Goal: Entertainment & Leisure: Consume media (video, audio)

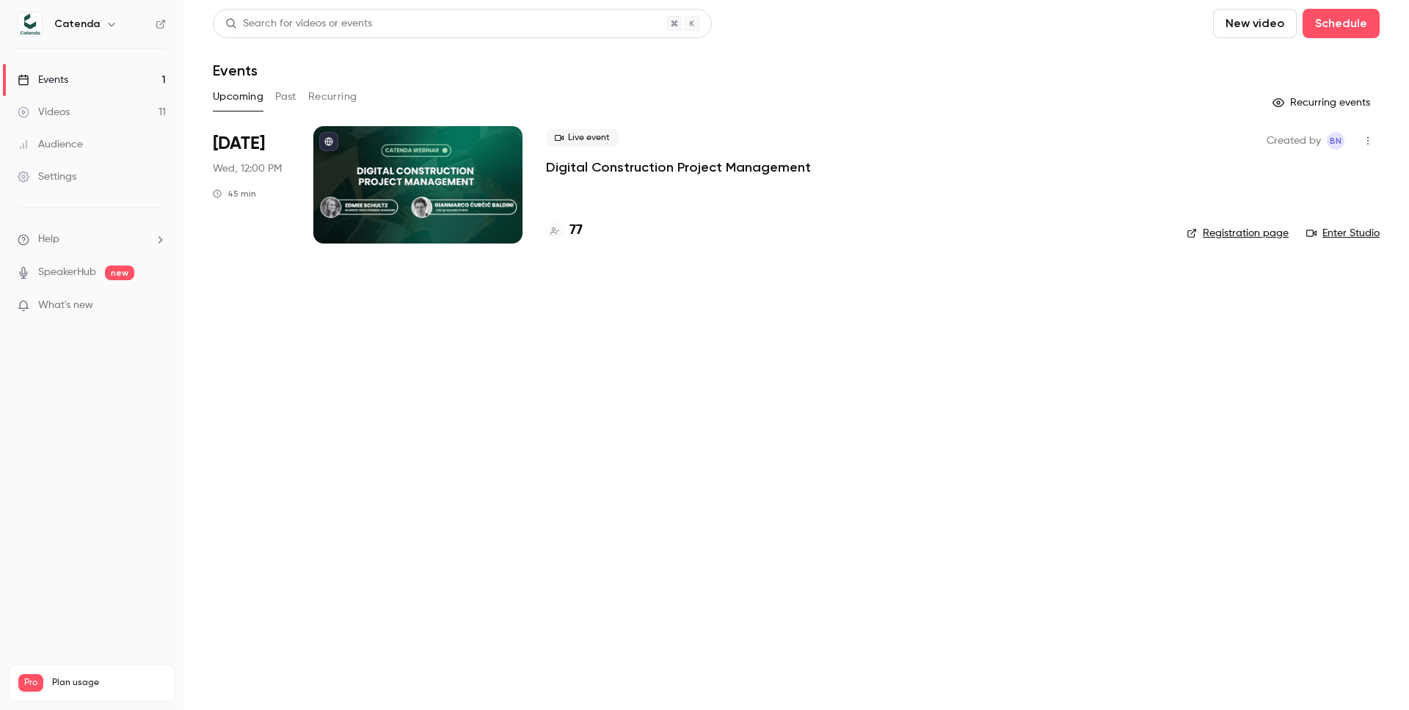
click at [638, 168] on p "Digital Construction Project Management" at bounding box center [678, 167] width 265 height 18
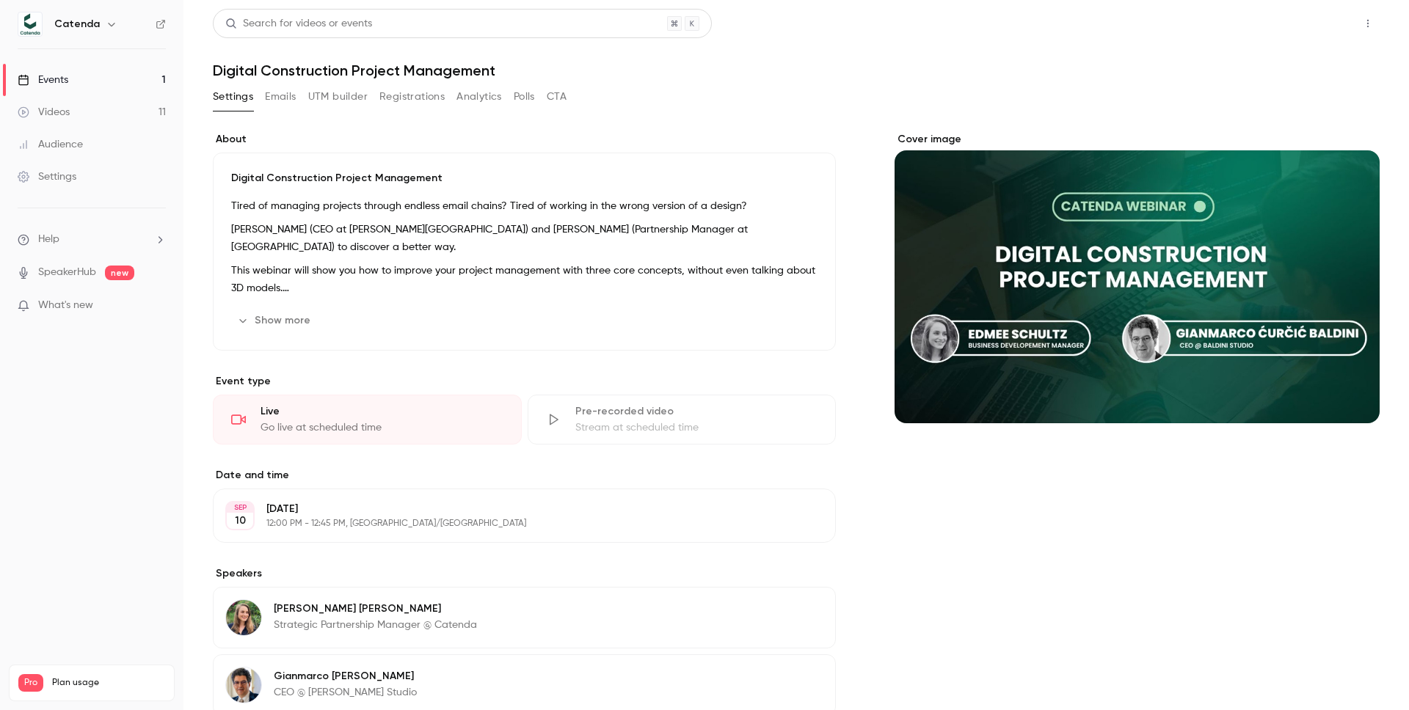
click at [1322, 28] on button "Share" at bounding box center [1315, 23] width 58 height 29
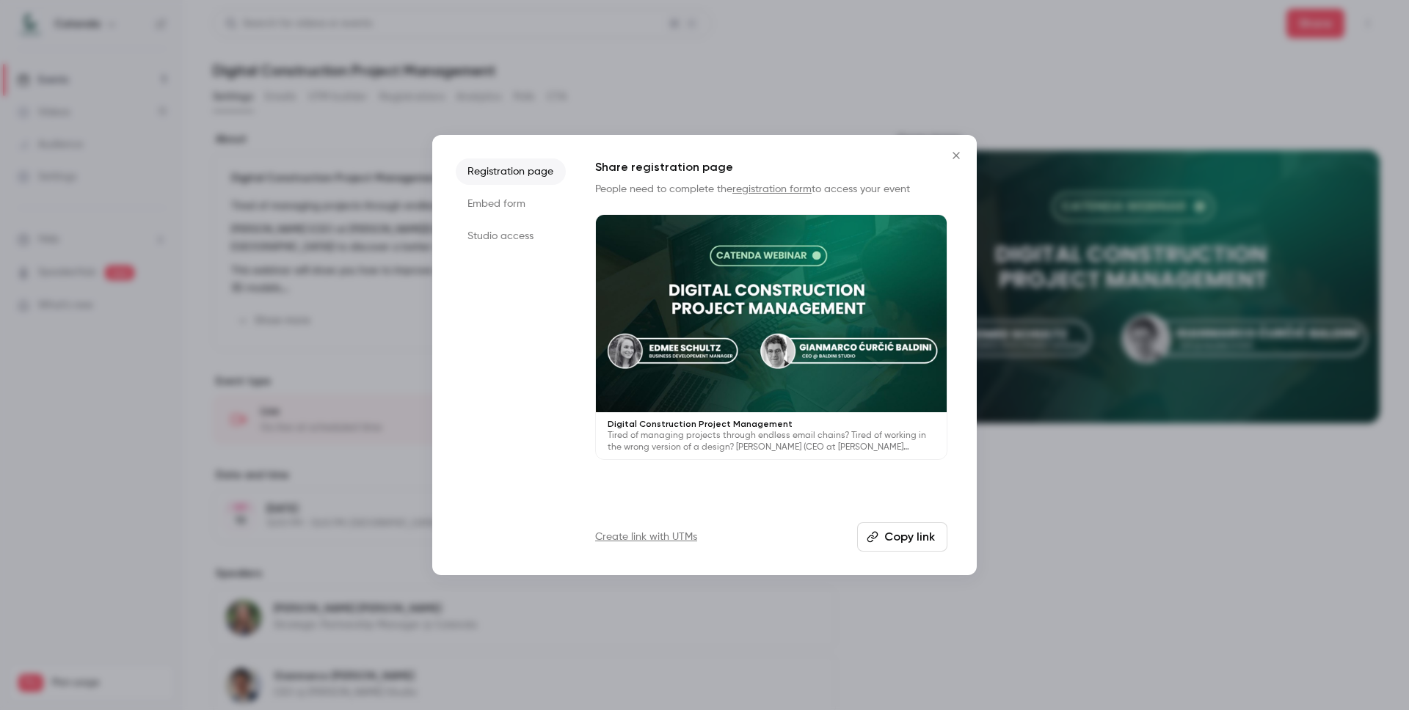
click at [767, 191] on link "registration form" at bounding box center [771, 189] width 79 height 10
click at [912, 535] on button "Copy link" at bounding box center [902, 536] width 90 height 29
click at [948, 153] on icon "Close" at bounding box center [956, 156] width 18 height 12
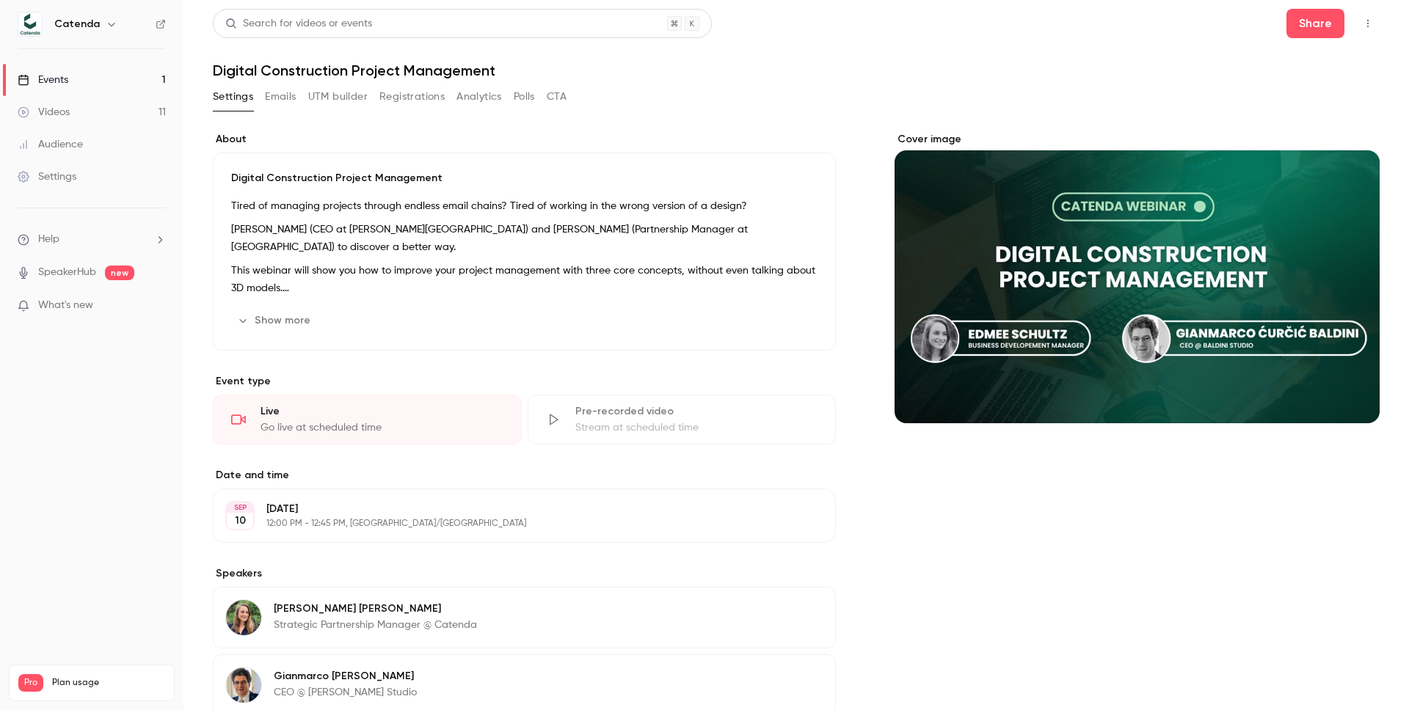
click at [31, 18] on img at bounding box center [29, 23] width 23 height 23
click at [52, 73] on div "Events" at bounding box center [43, 80] width 51 height 15
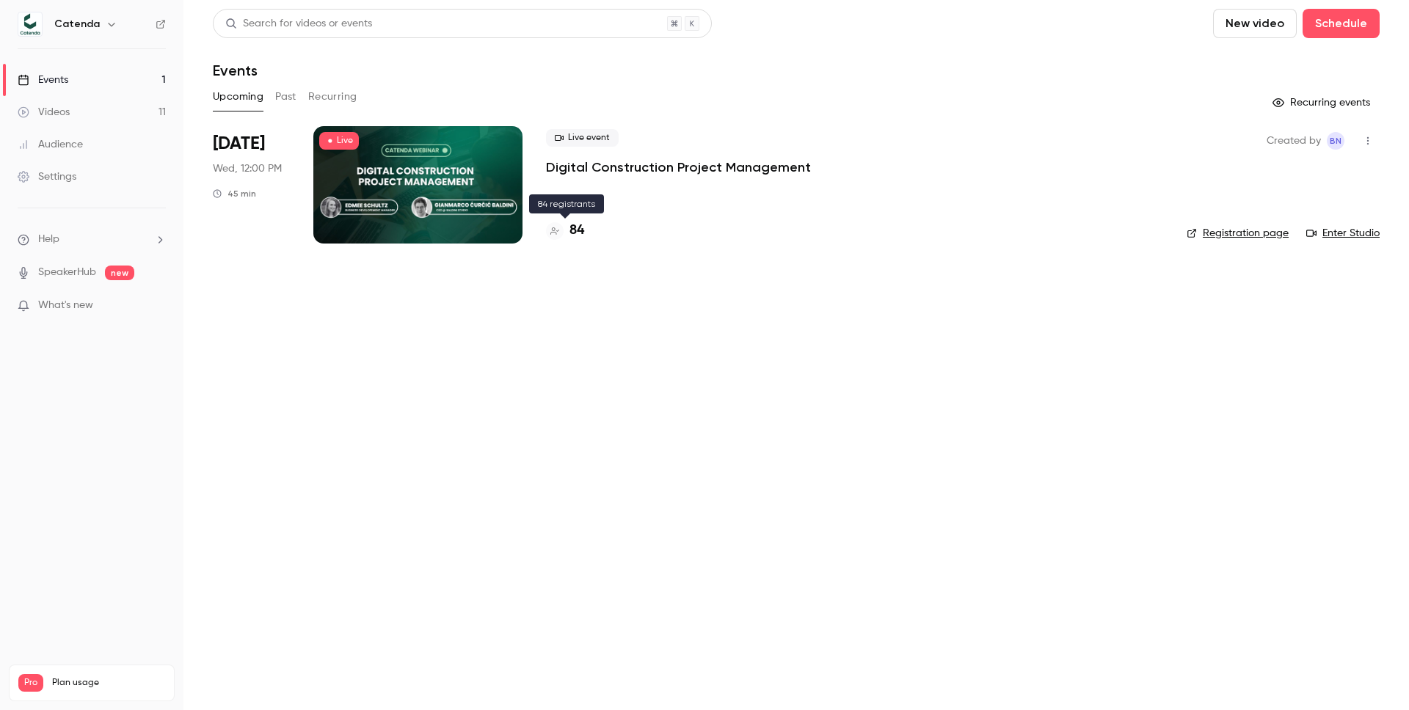
click at [572, 230] on h4 "84" at bounding box center [576, 231] width 15 height 20
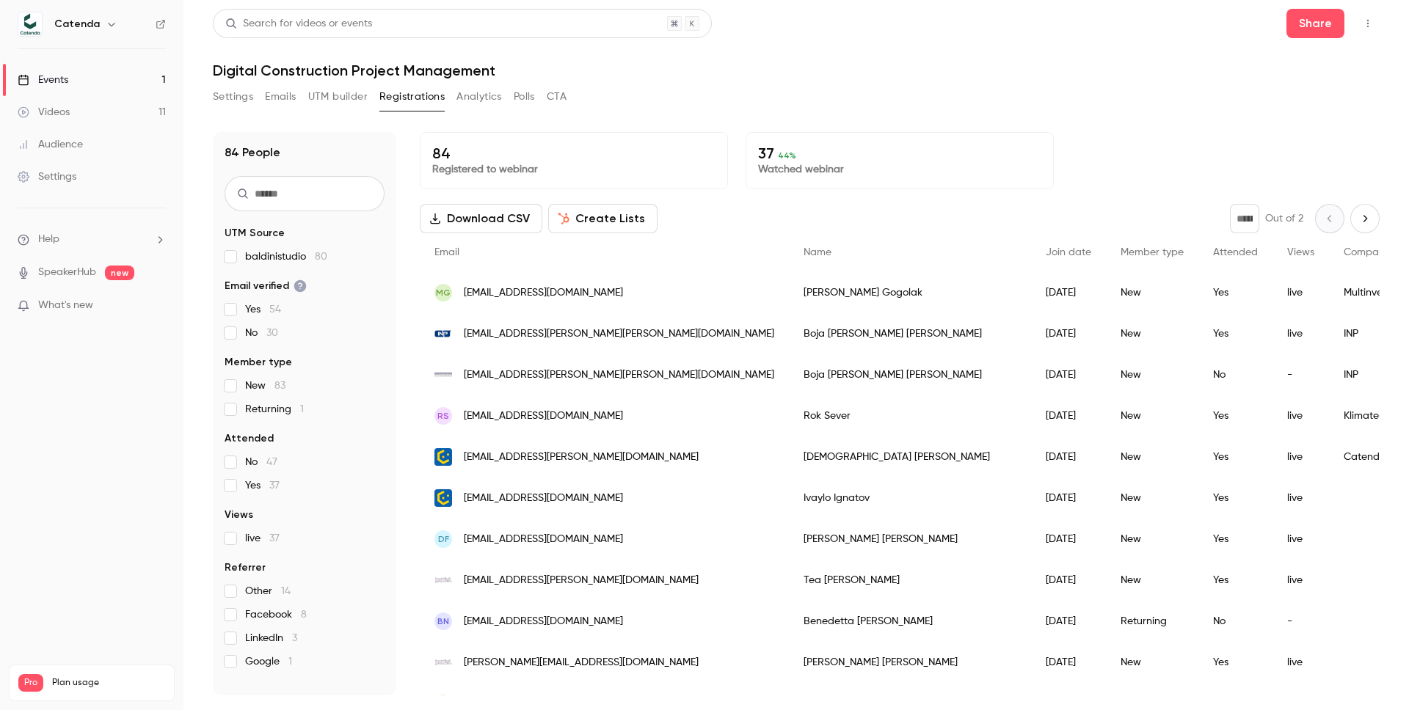
click at [1198, 260] on div "Attended" at bounding box center [1235, 252] width 74 height 39
click at [1198, 258] on div "Attended" at bounding box center [1235, 252] width 74 height 39
click at [1112, 113] on div "Settings Emails UTM builder Registrations Analytics Polls CTA" at bounding box center [796, 99] width 1167 height 29
click at [404, 169] on div "84 People UTM Source baldinistudio 80 Email verified Yes 54 No 30 Member type N…" at bounding box center [796, 413] width 1167 height 563
click at [271, 200] on input "text" at bounding box center [305, 193] width 160 height 35
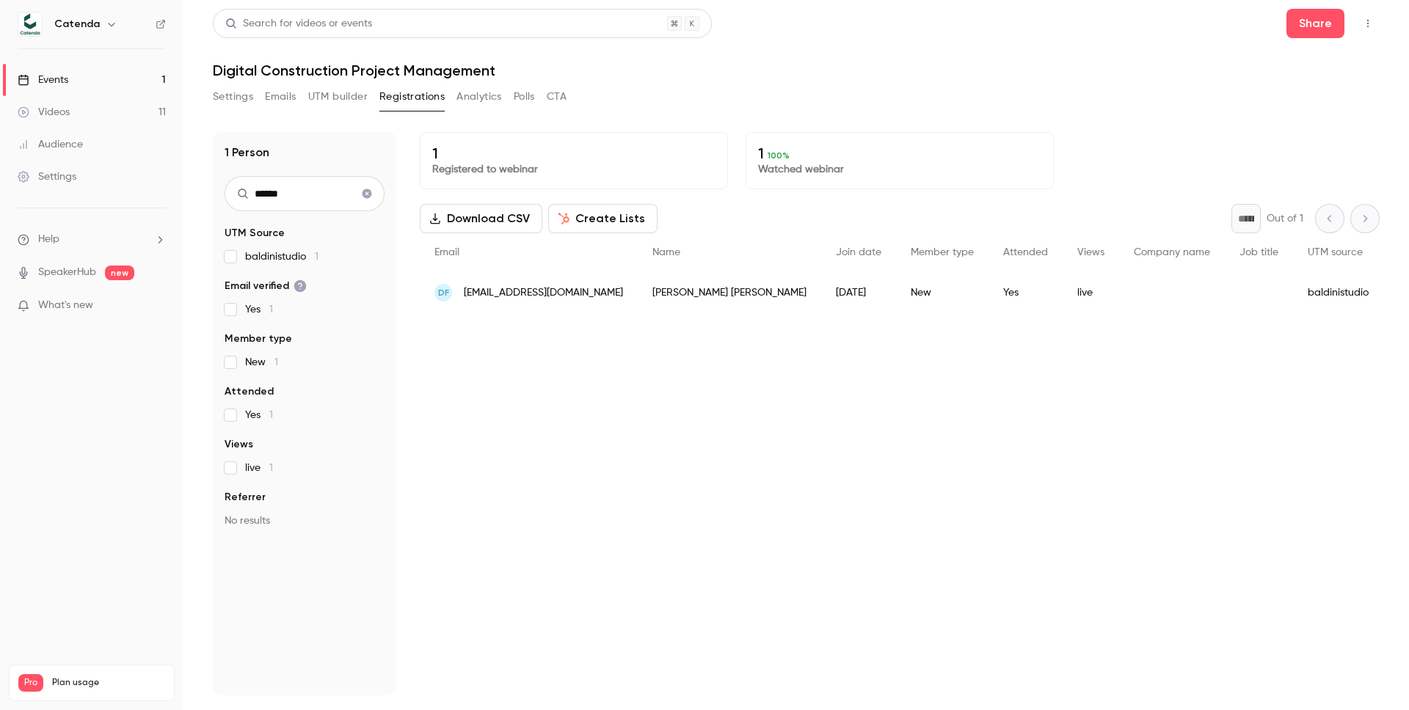
type input "******"
click at [291, 187] on input "******" at bounding box center [305, 193] width 160 height 35
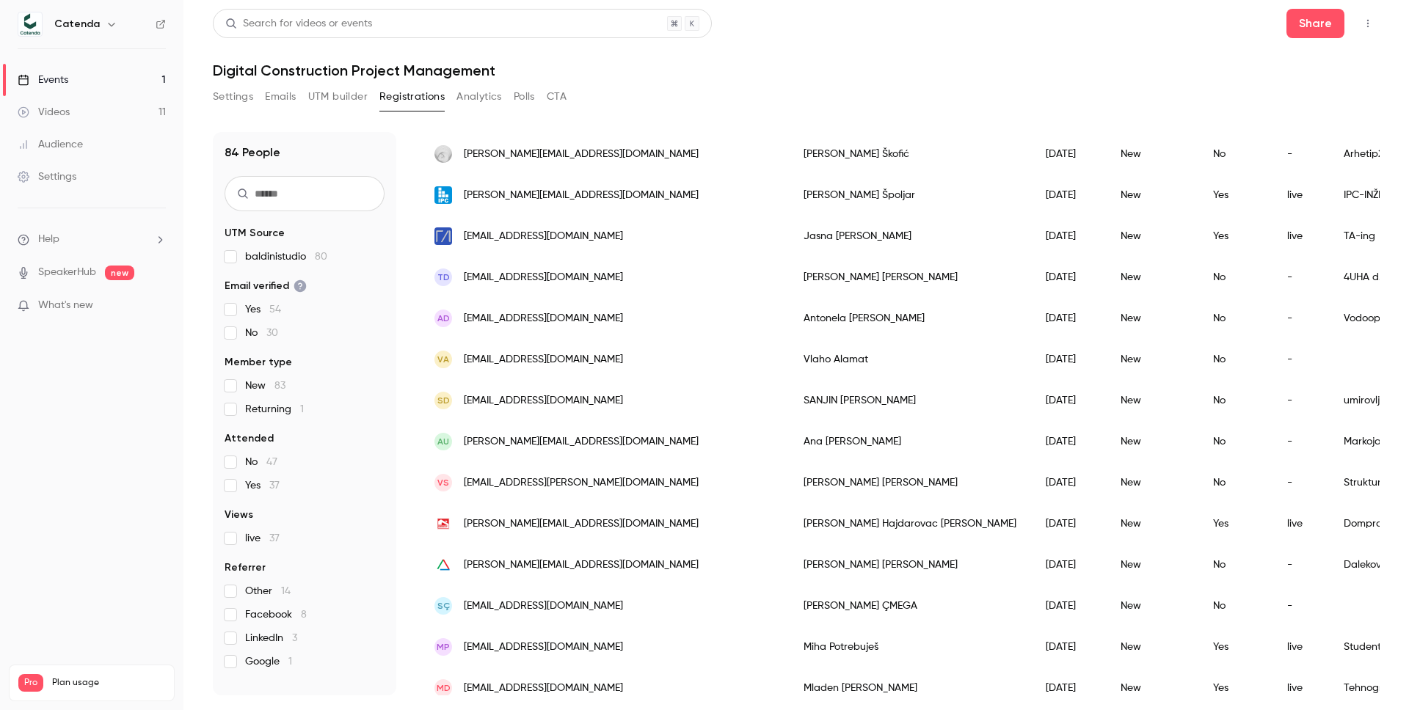
scroll to position [1249, 0]
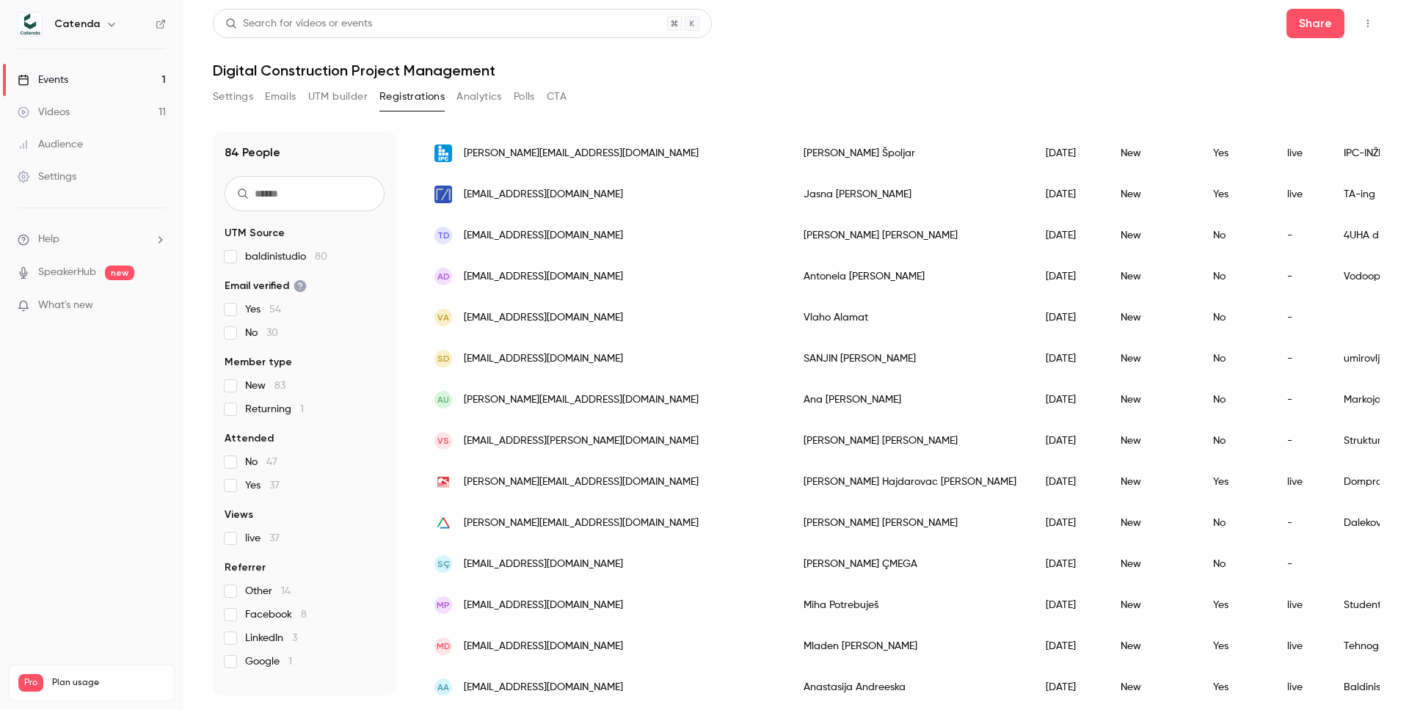
click at [414, 357] on div "84 People UTM Source baldinistudio 80 Email verified Yes 54 No 30 Member type N…" at bounding box center [796, 413] width 1167 height 563
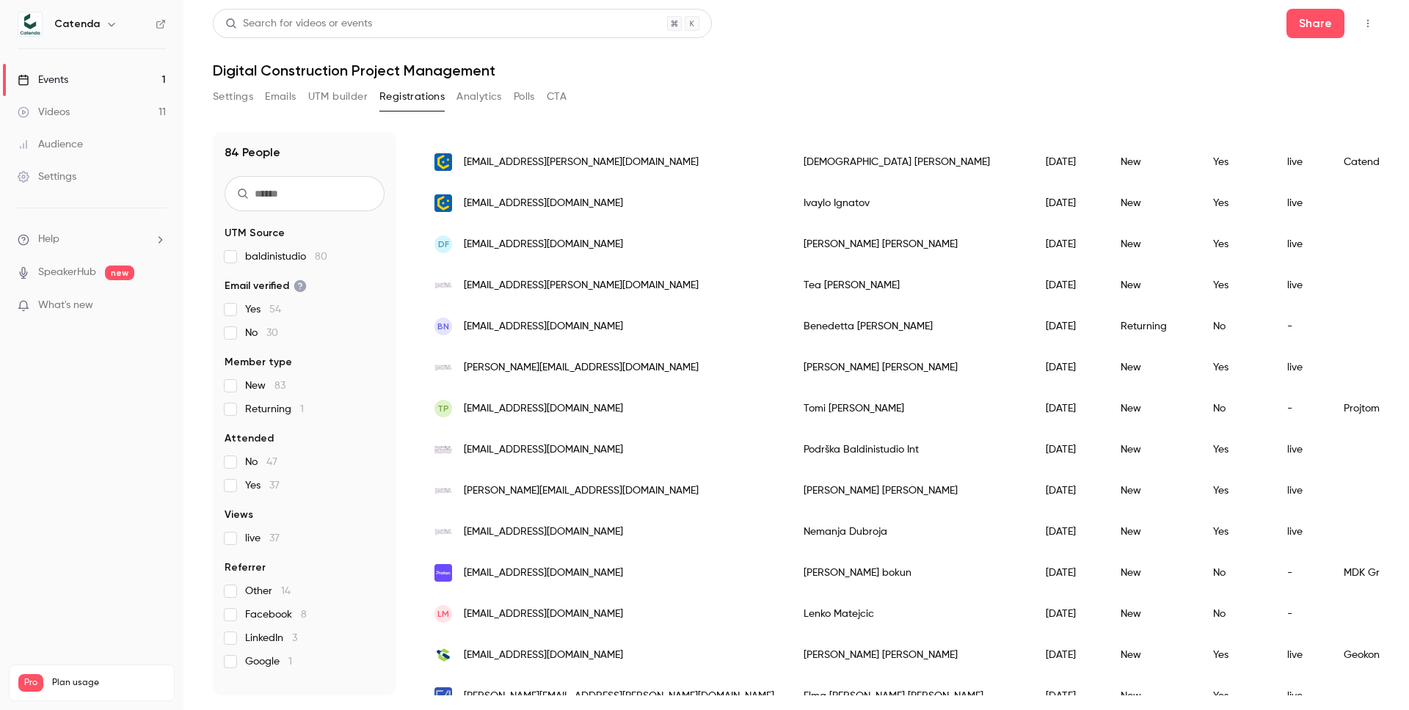
scroll to position [0, 0]
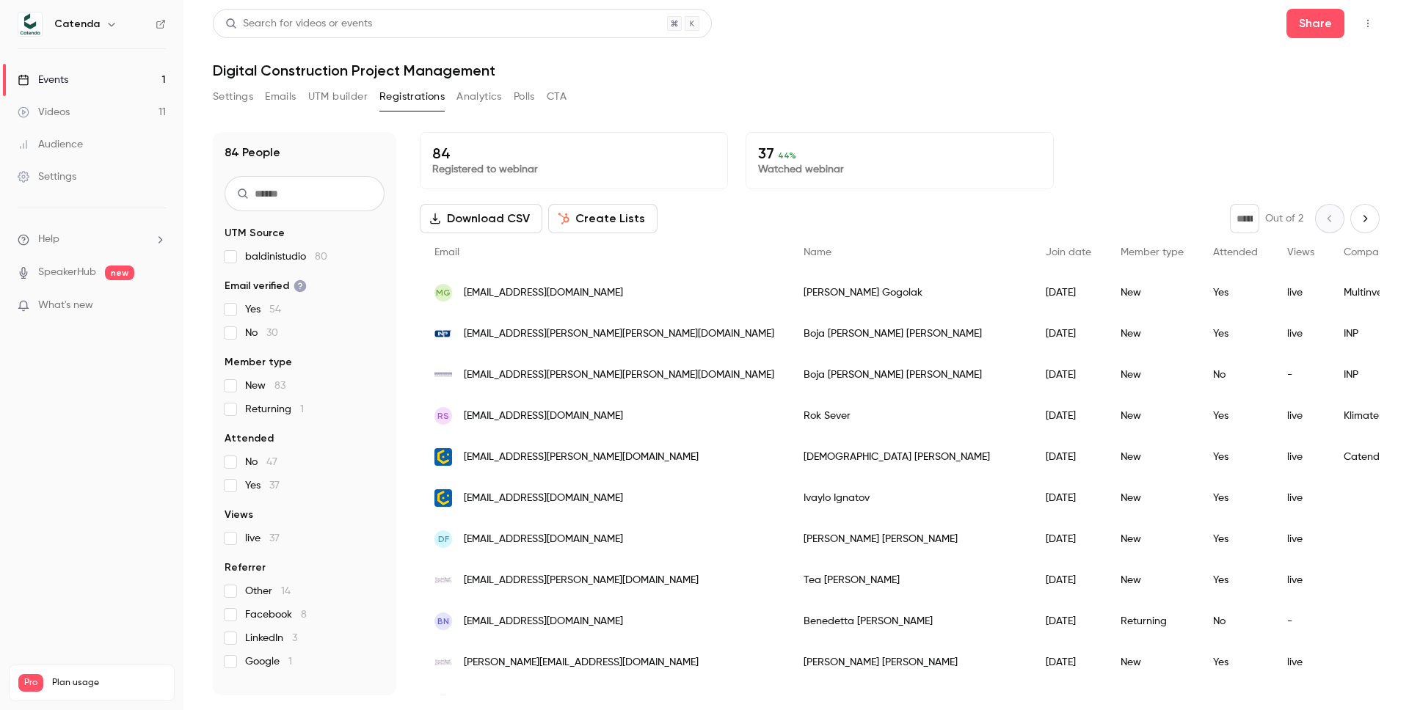
click at [753, 109] on div "Settings Emails UTM builder Registrations Analytics Polls CTA" at bounding box center [796, 99] width 1167 height 29
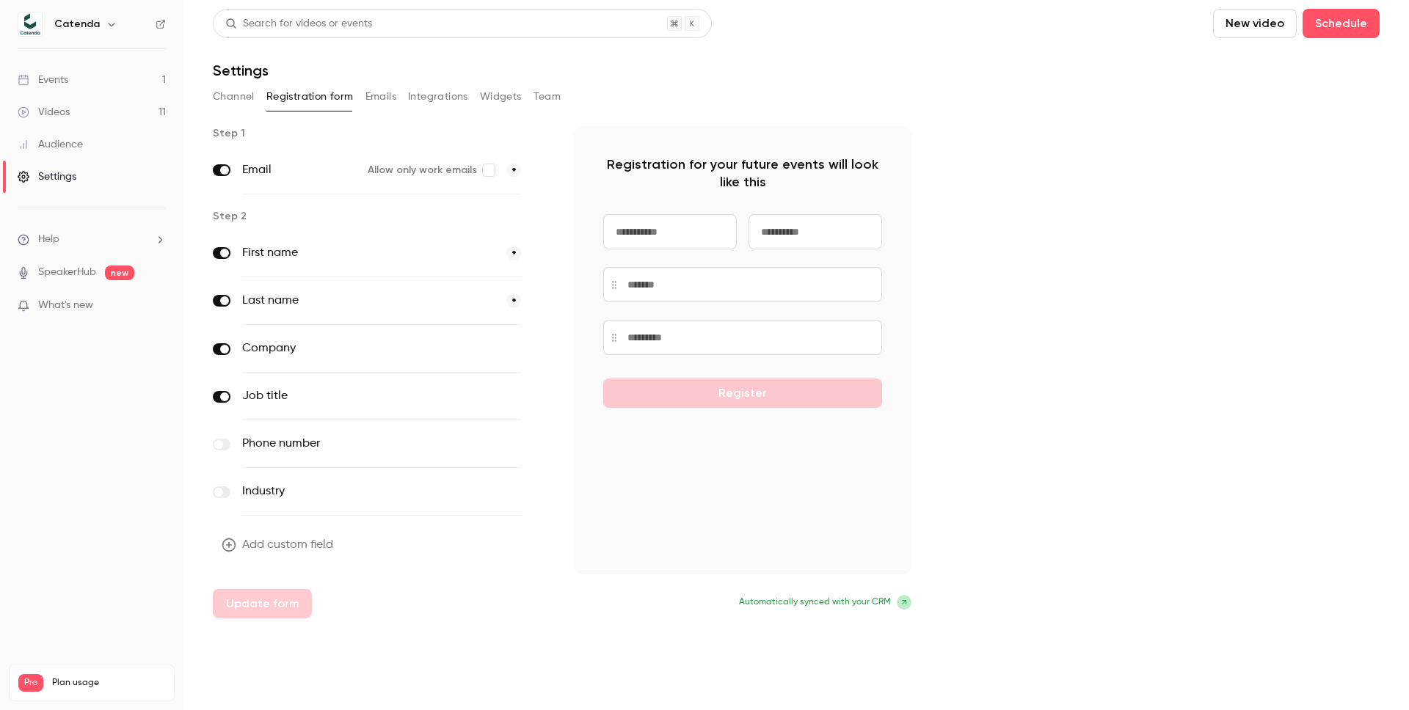
click at [646, 243] on input at bounding box center [670, 231] width 134 height 35
type input "*********"
click at [772, 241] on input at bounding box center [815, 231] width 134 height 35
click at [814, 233] on input at bounding box center [815, 231] width 134 height 35
type input "*******"
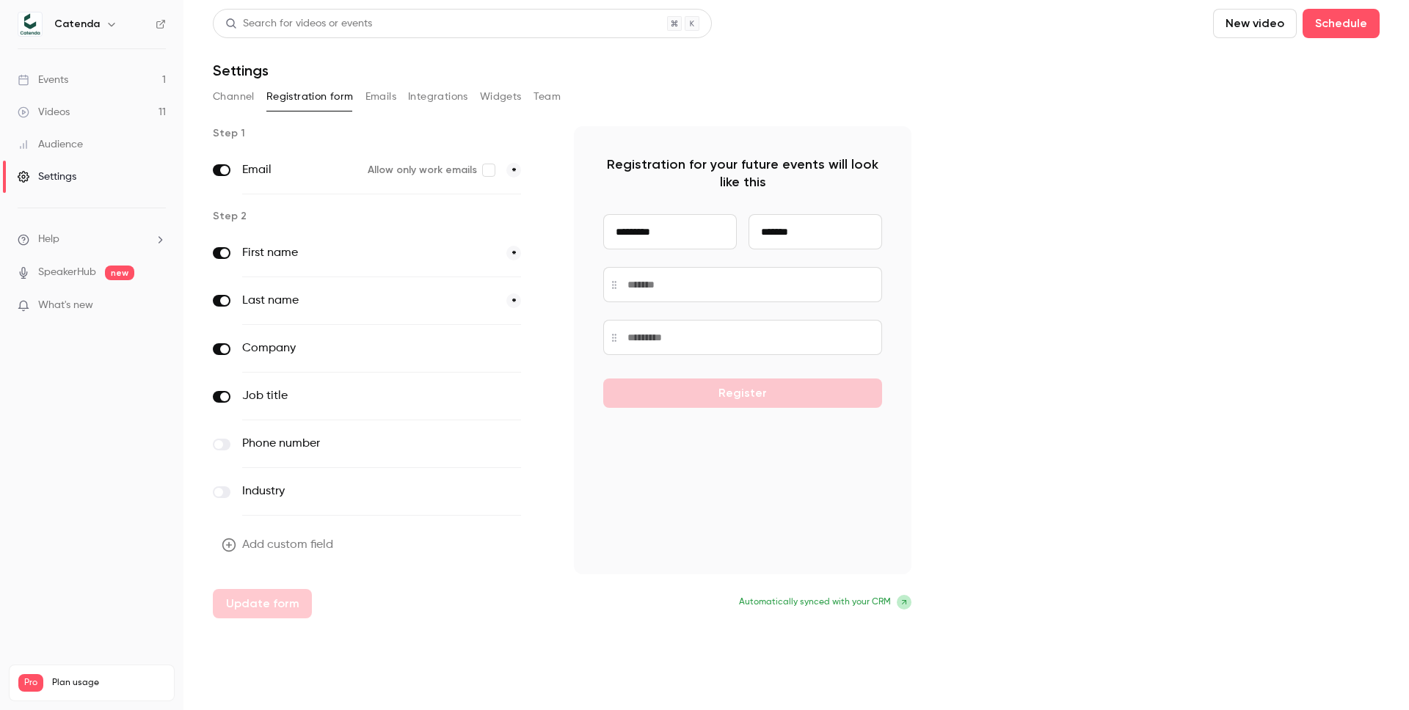
click at [734, 297] on input at bounding box center [742, 284] width 279 height 35
type input "*******"
type input "***"
click at [682, 491] on div "Registration for your future events will look like this ********* ******* *****…" at bounding box center [743, 350] width 338 height 448
click at [630, 478] on div "Registration for your future events will look like this ********* ******* *****…" at bounding box center [743, 350] width 338 height 448
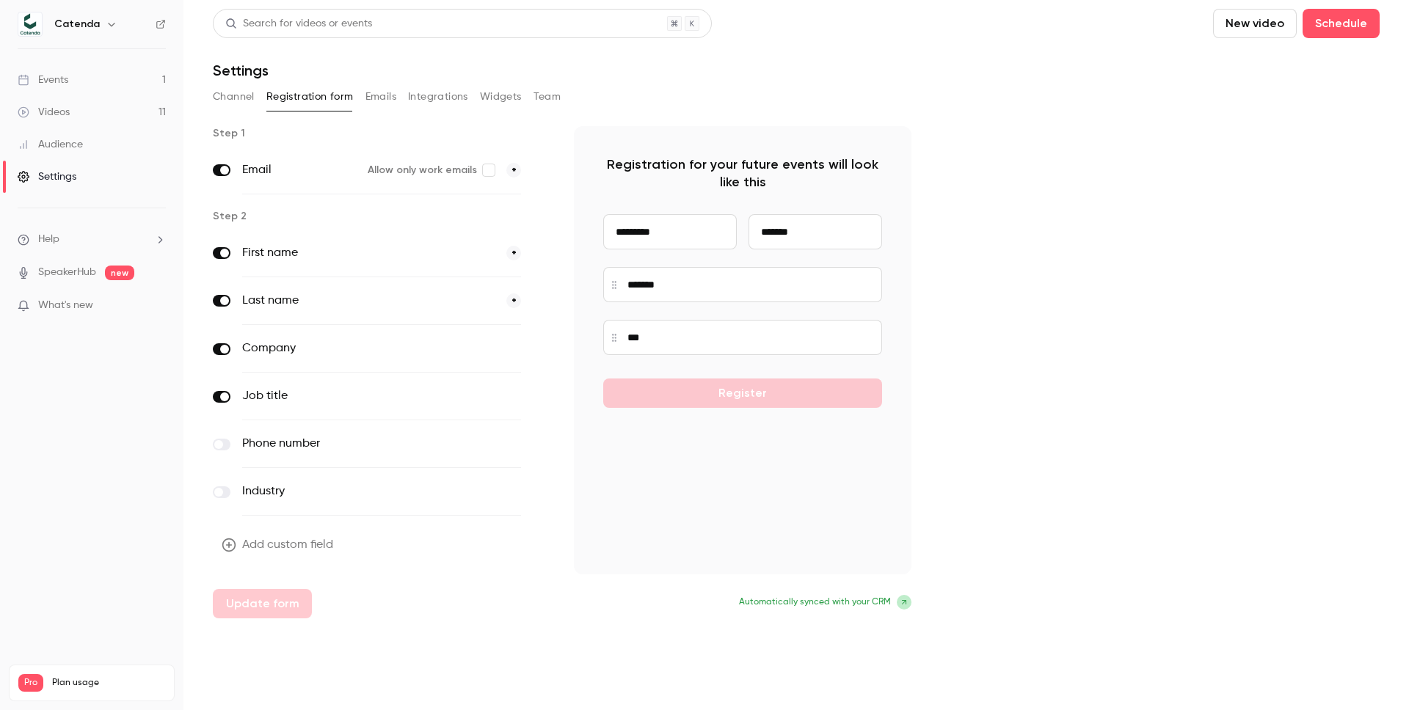
click at [1082, 192] on div "Step 1 Email Allow only work emails * Step 2 First name * Last name * Company o…" at bounding box center [796, 372] width 1167 height 492
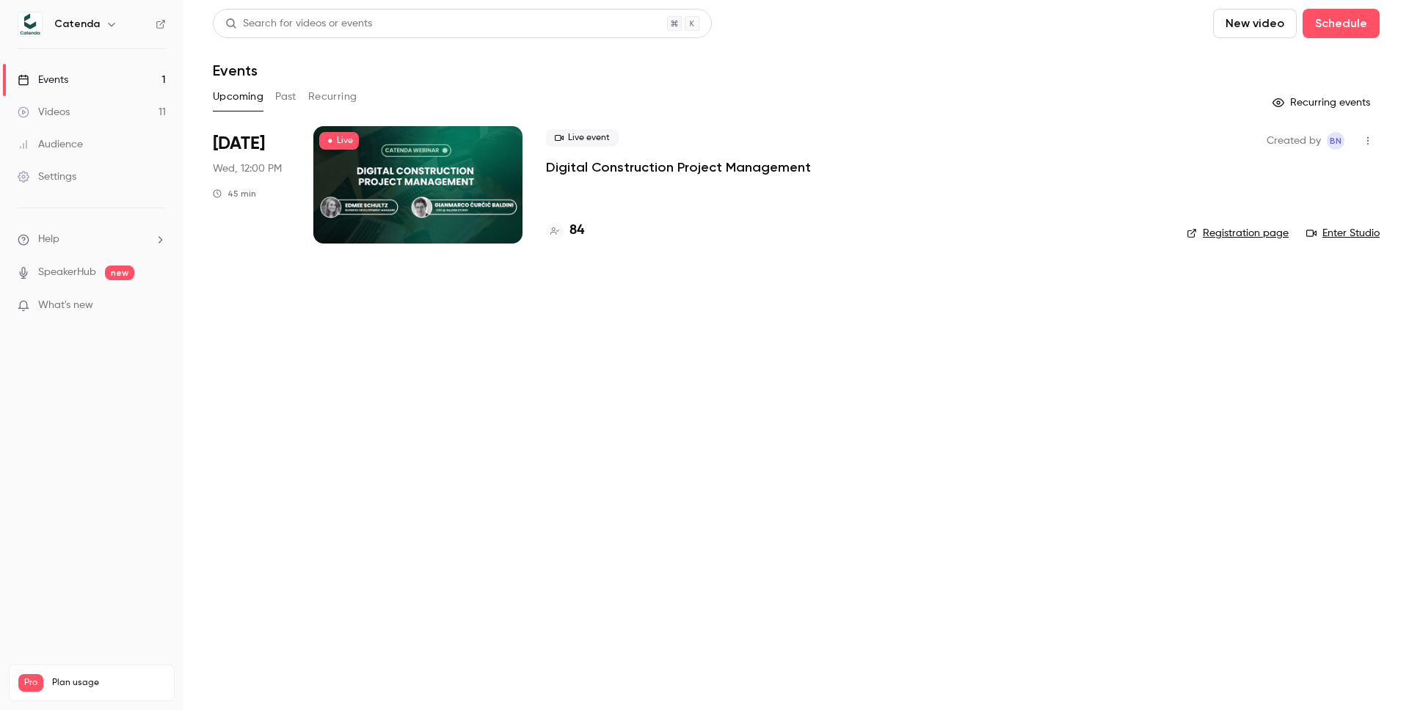
click at [616, 167] on p "Digital Construction Project Management" at bounding box center [678, 167] width 265 height 18
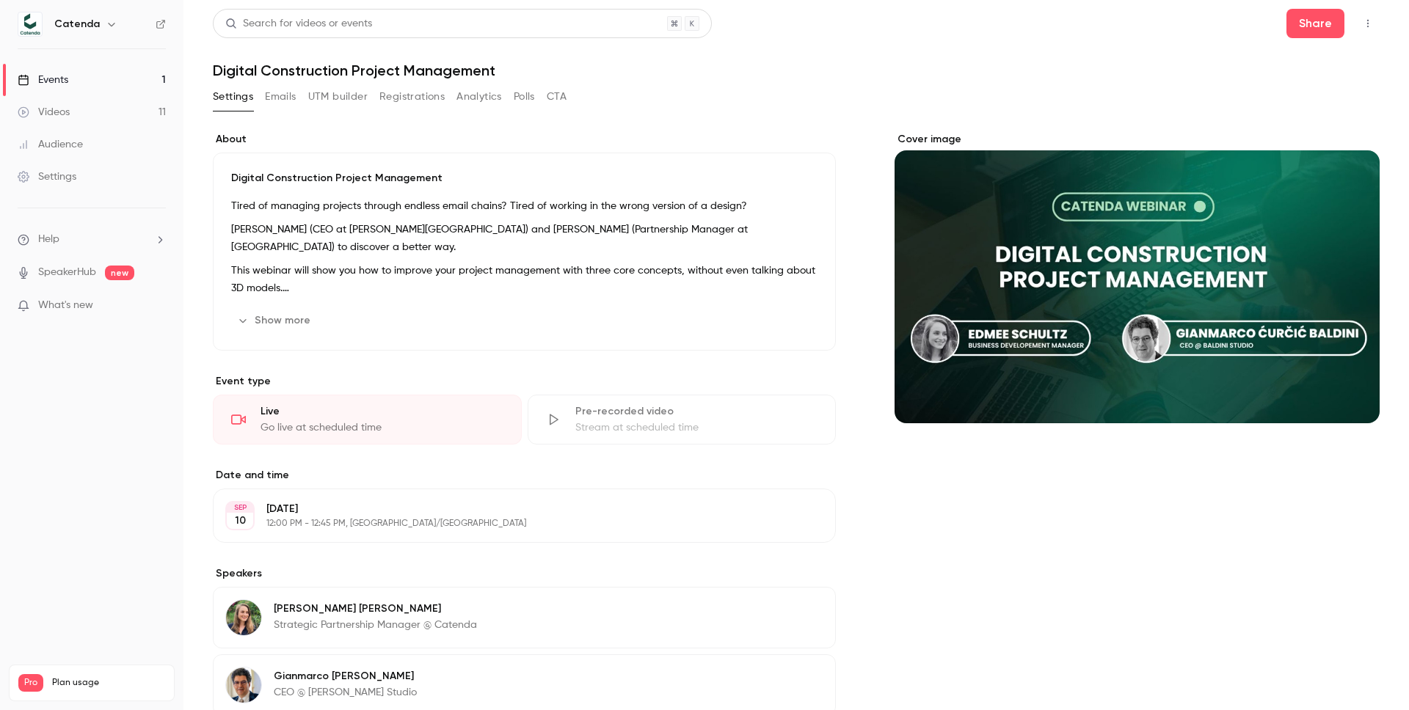
click at [406, 101] on button "Registrations" at bounding box center [411, 96] width 65 height 23
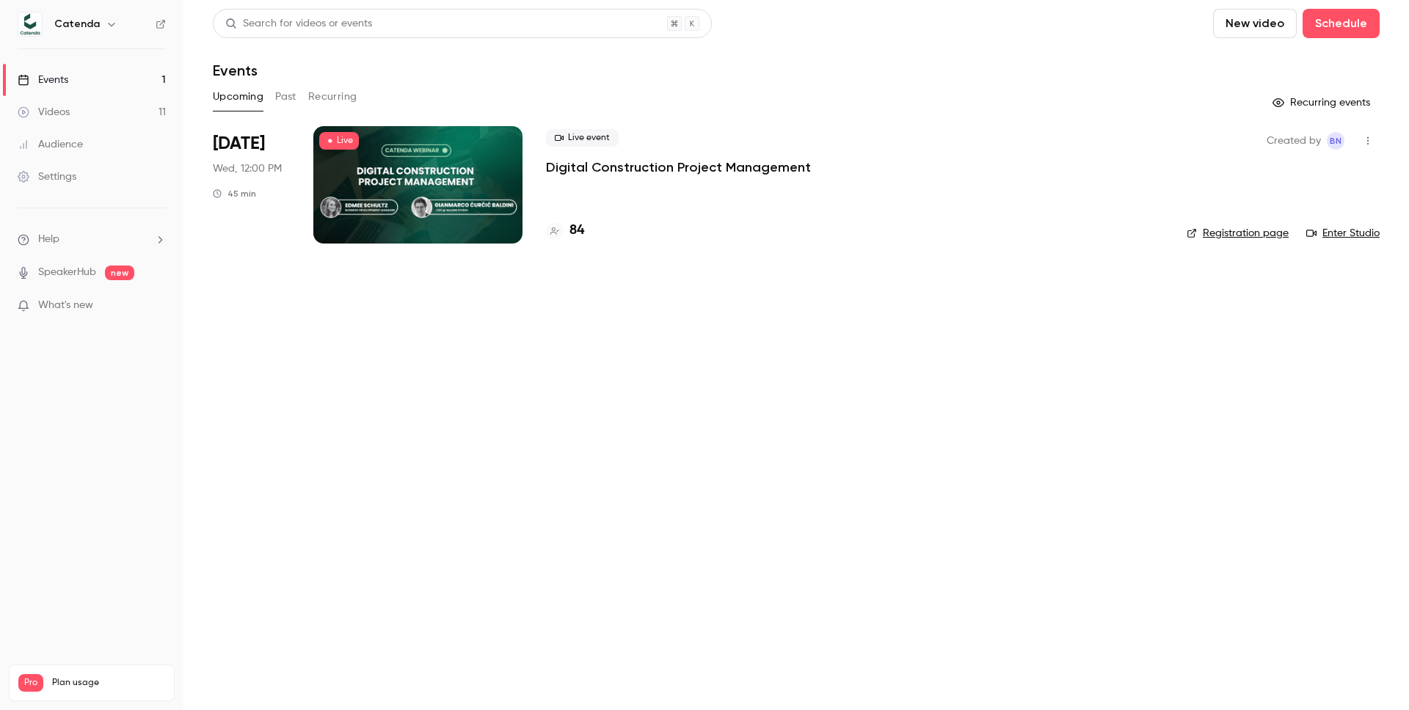
click at [765, 155] on div "Live event Digital Construction Project Management" at bounding box center [854, 152] width 617 height 47
click at [628, 170] on p "Digital Construction Project Management" at bounding box center [678, 167] width 265 height 18
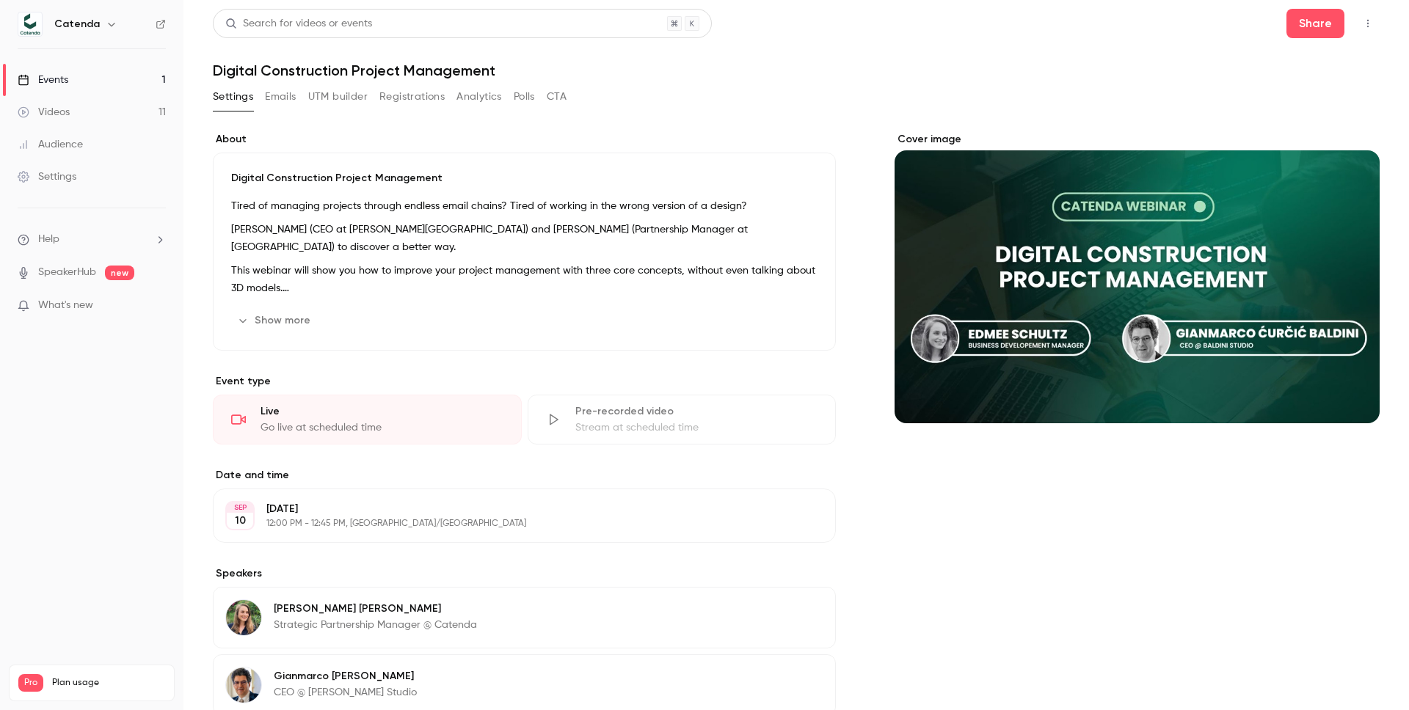
click at [409, 98] on button "Registrations" at bounding box center [411, 96] width 65 height 23
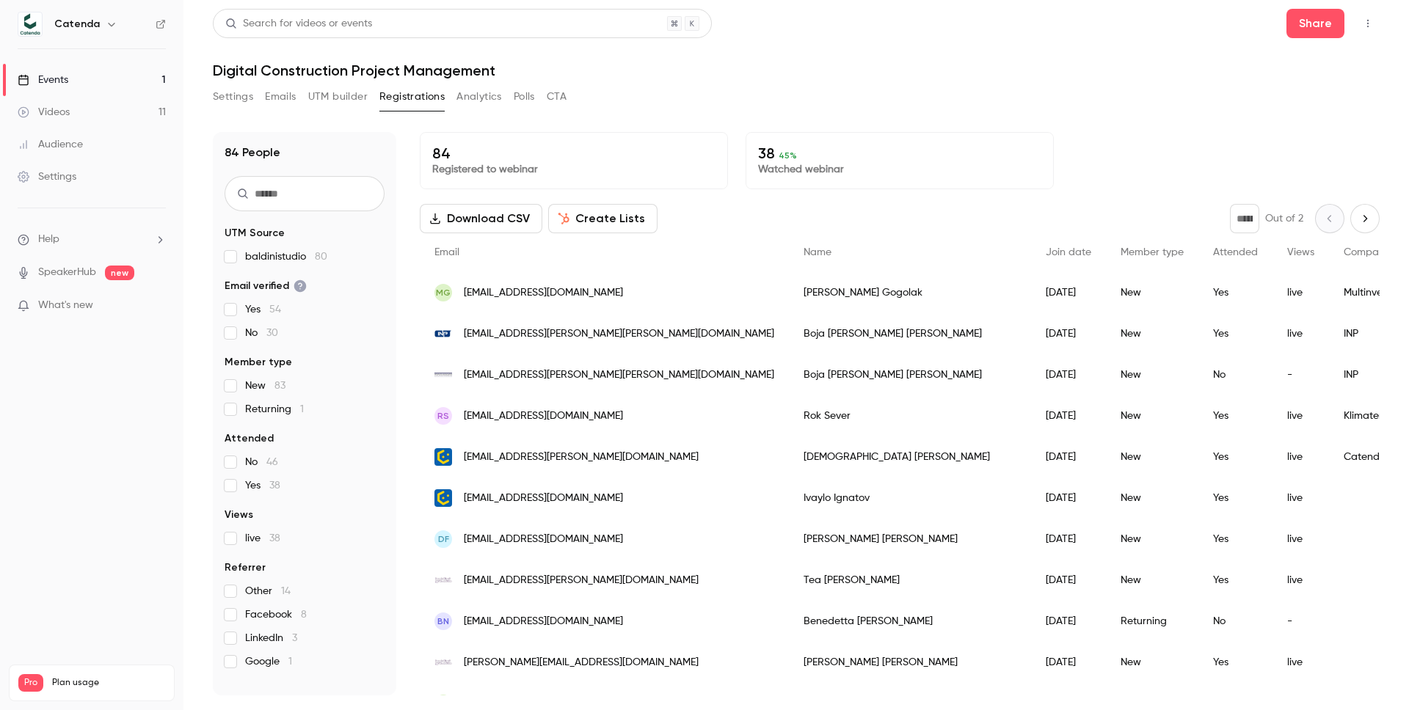
click at [290, 195] on input "text" at bounding box center [305, 193] width 160 height 35
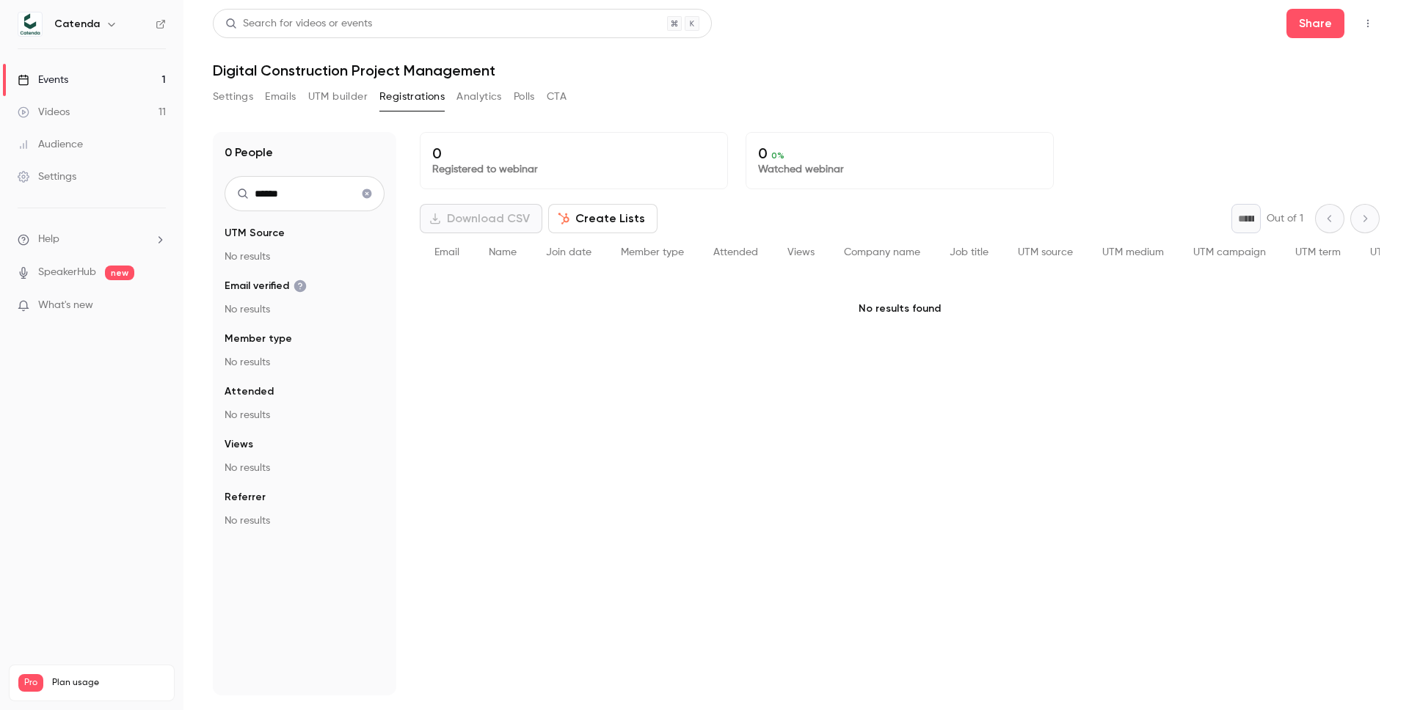
type input "*******"
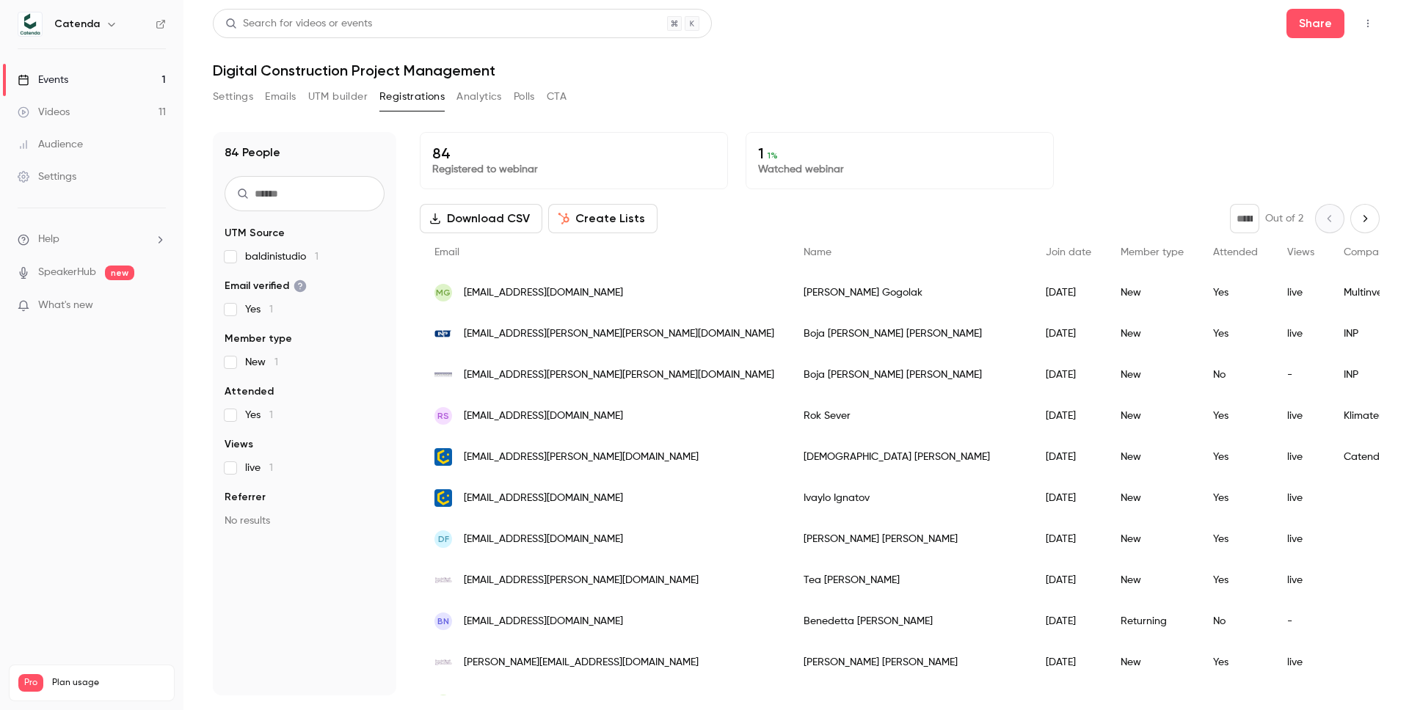
type input "*"
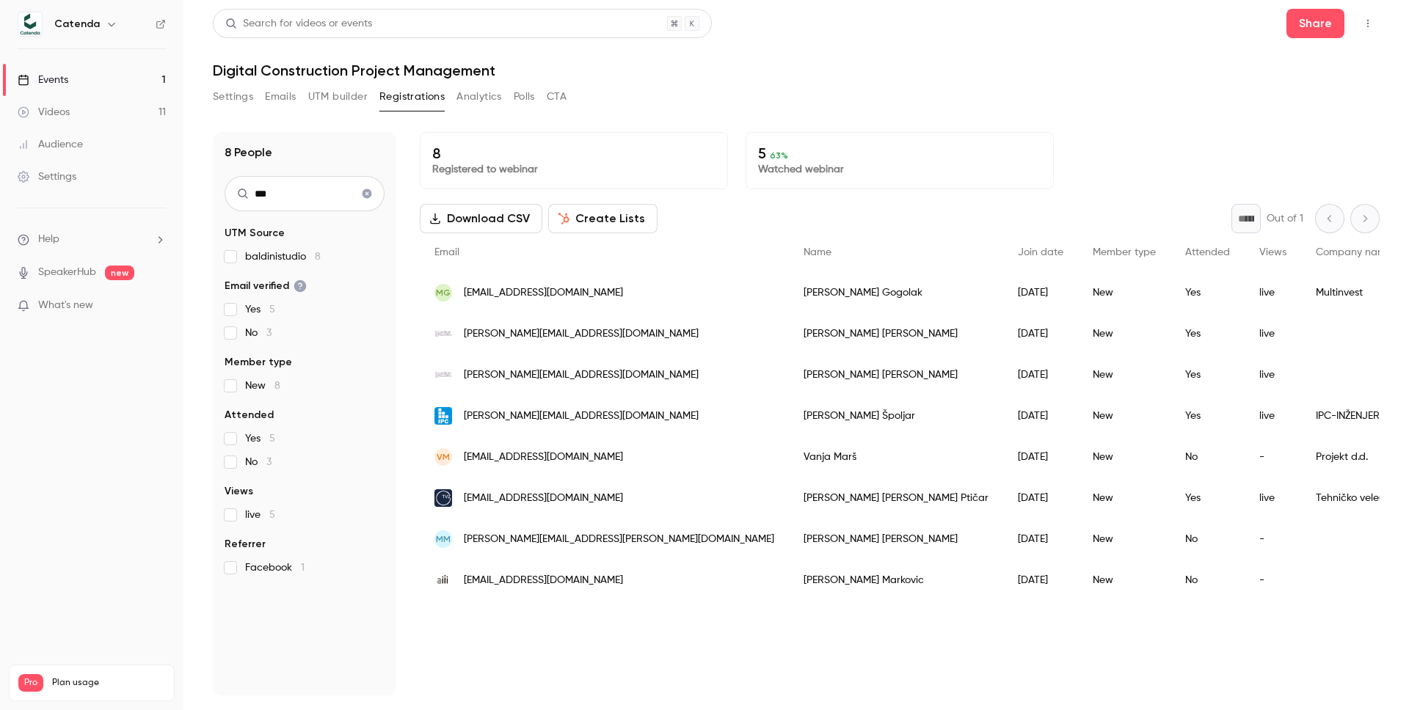
type input "***"
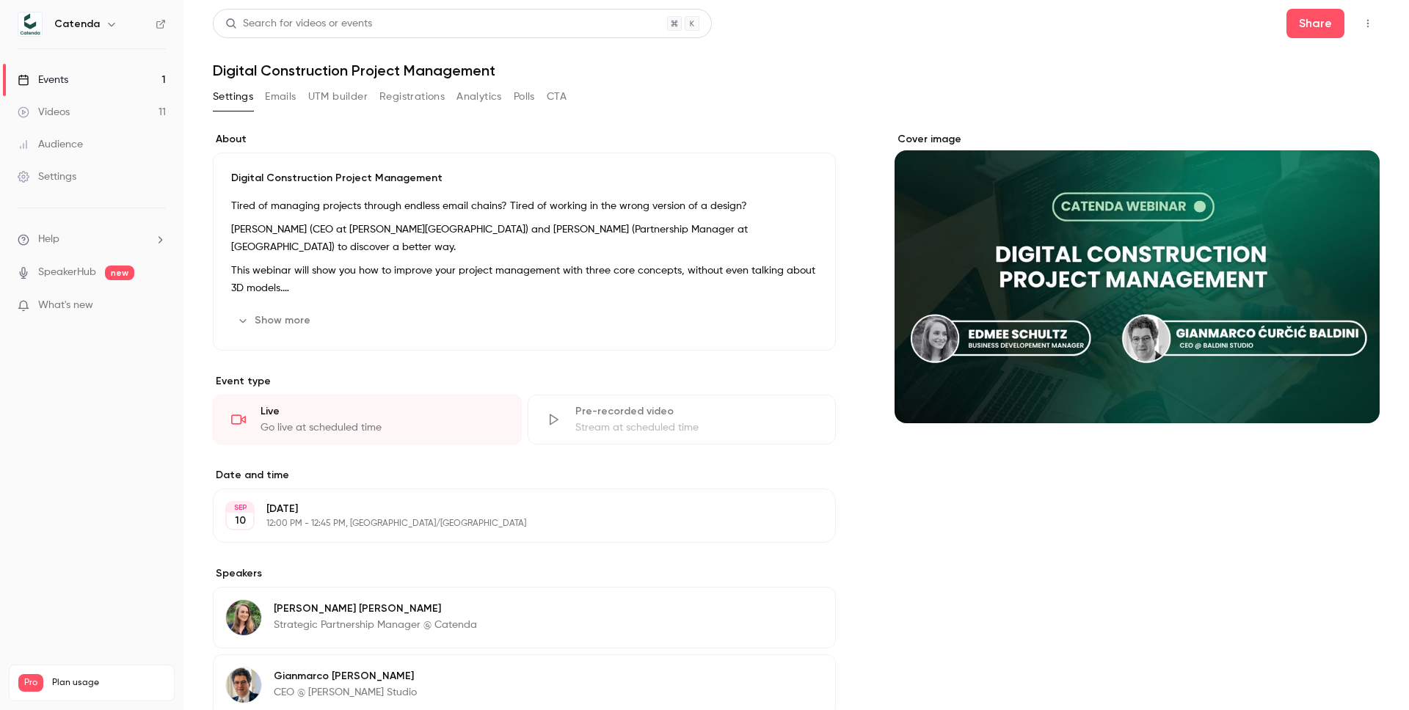
click at [404, 87] on button "Registrations" at bounding box center [411, 96] width 65 height 23
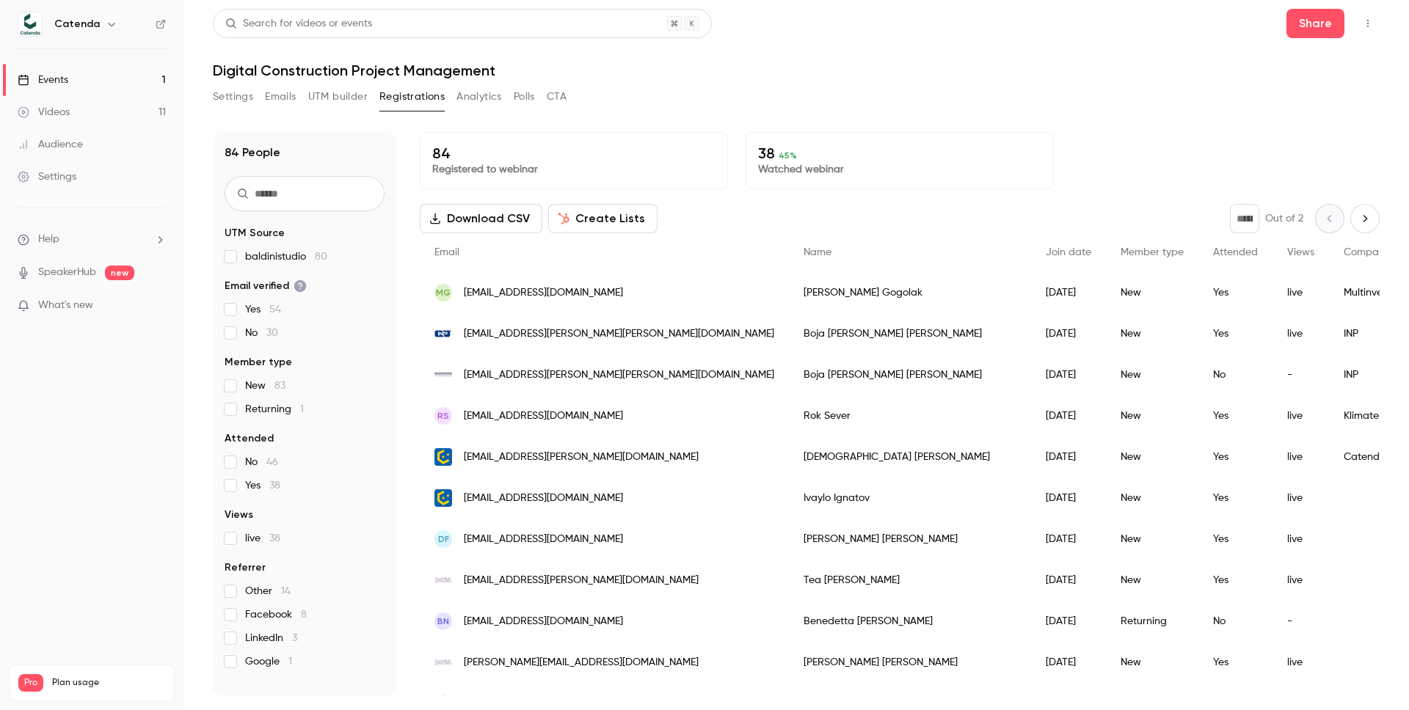
click at [406, 147] on div "84 People UTM Source baldinistudio 80 Email verified Yes 54 No 30 Member type N…" at bounding box center [796, 413] width 1167 height 563
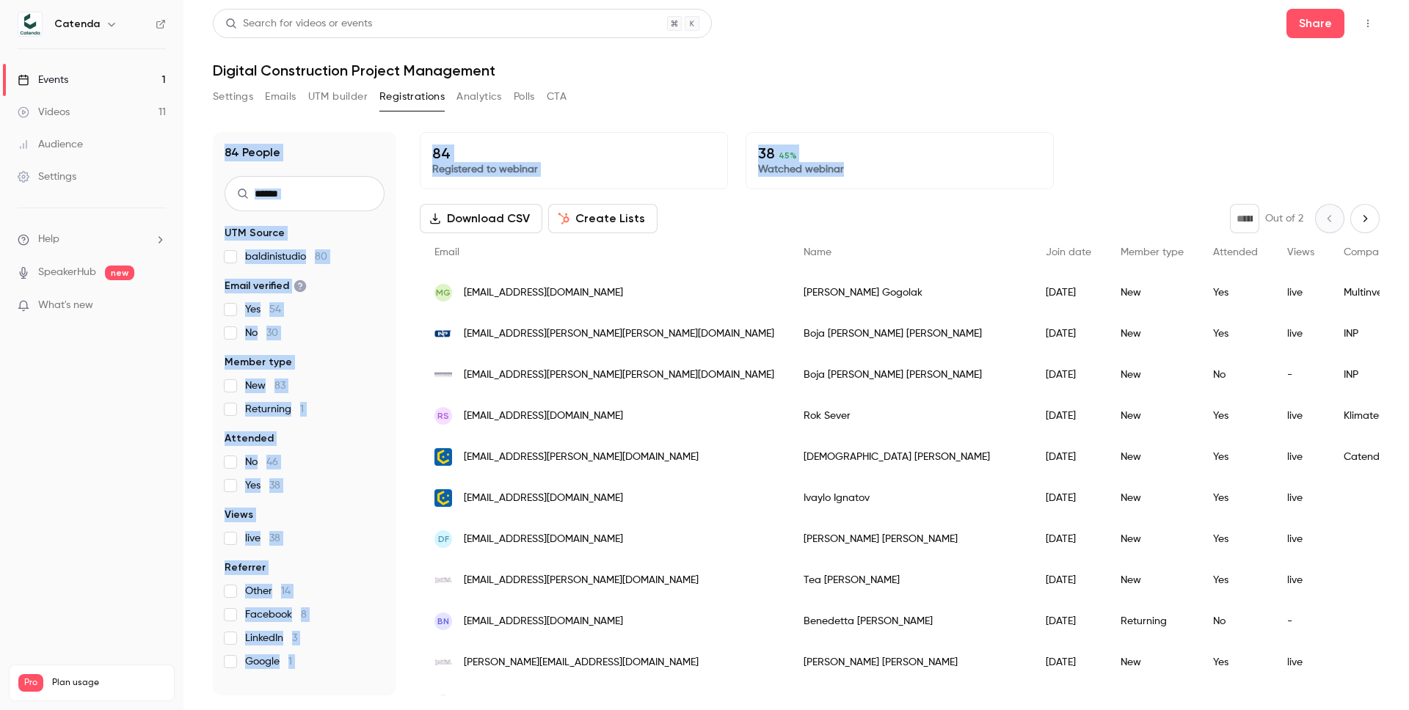
drag, startPoint x: 852, startPoint y: 177, endPoint x: 765, endPoint y: 103, distance: 114.0
click at [765, 102] on section "Settings Emails UTM builder Registrations Analytics Polls CTA 84 People UTM Sou…" at bounding box center [796, 390] width 1167 height 610
click at [765, 103] on div "Settings Emails UTM builder Registrations Analytics Polls CTA" at bounding box center [796, 99] width 1167 height 29
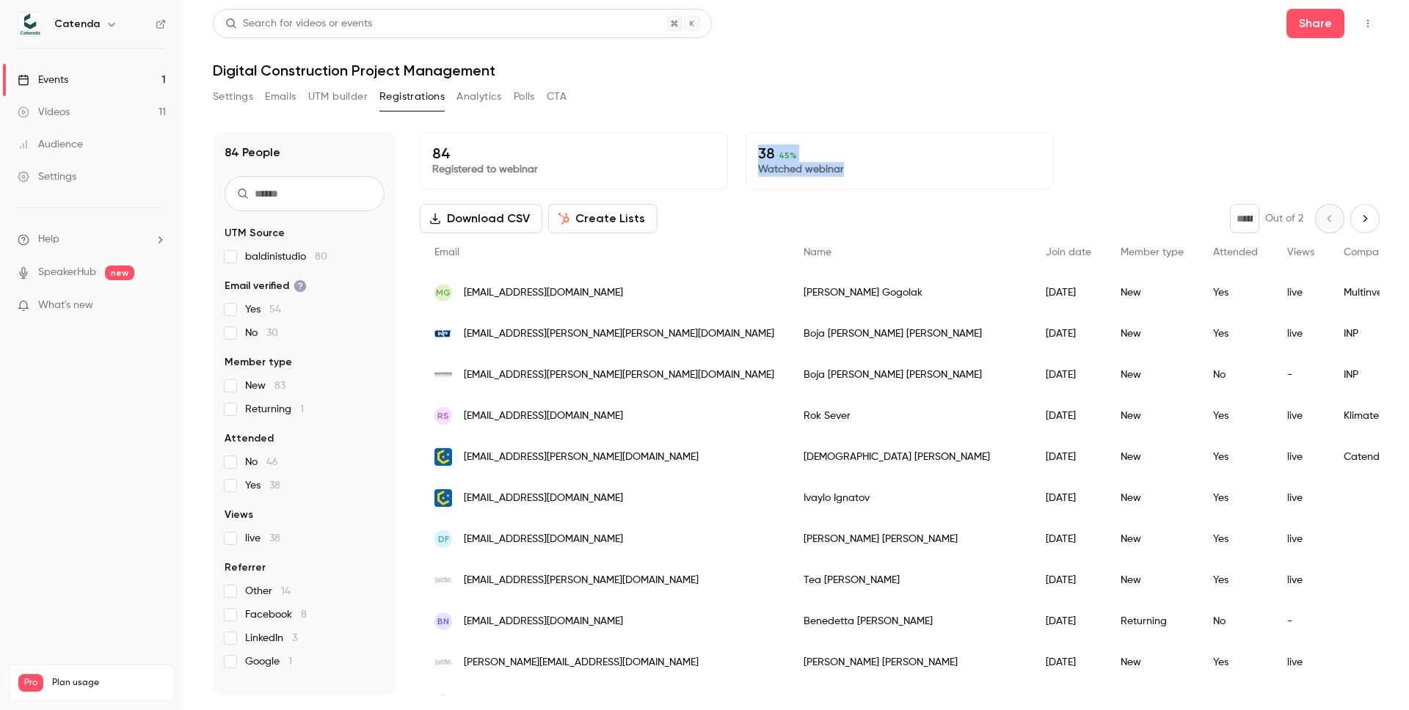
drag, startPoint x: 759, startPoint y: 158, endPoint x: 887, endPoint y: 172, distance: 129.2
click at [887, 172] on div "38 45 % Watched webinar" at bounding box center [899, 160] width 308 height 57
click at [887, 172] on p "Watched webinar" at bounding box center [899, 169] width 283 height 15
drag, startPoint x: 887, startPoint y: 172, endPoint x: 748, endPoint y: 114, distance: 150.3
click at [738, 115] on div "84 People UTM Source baldinistudio 80 Email verified Yes 54 No 30 Member type N…" at bounding box center [796, 404] width 1167 height 581
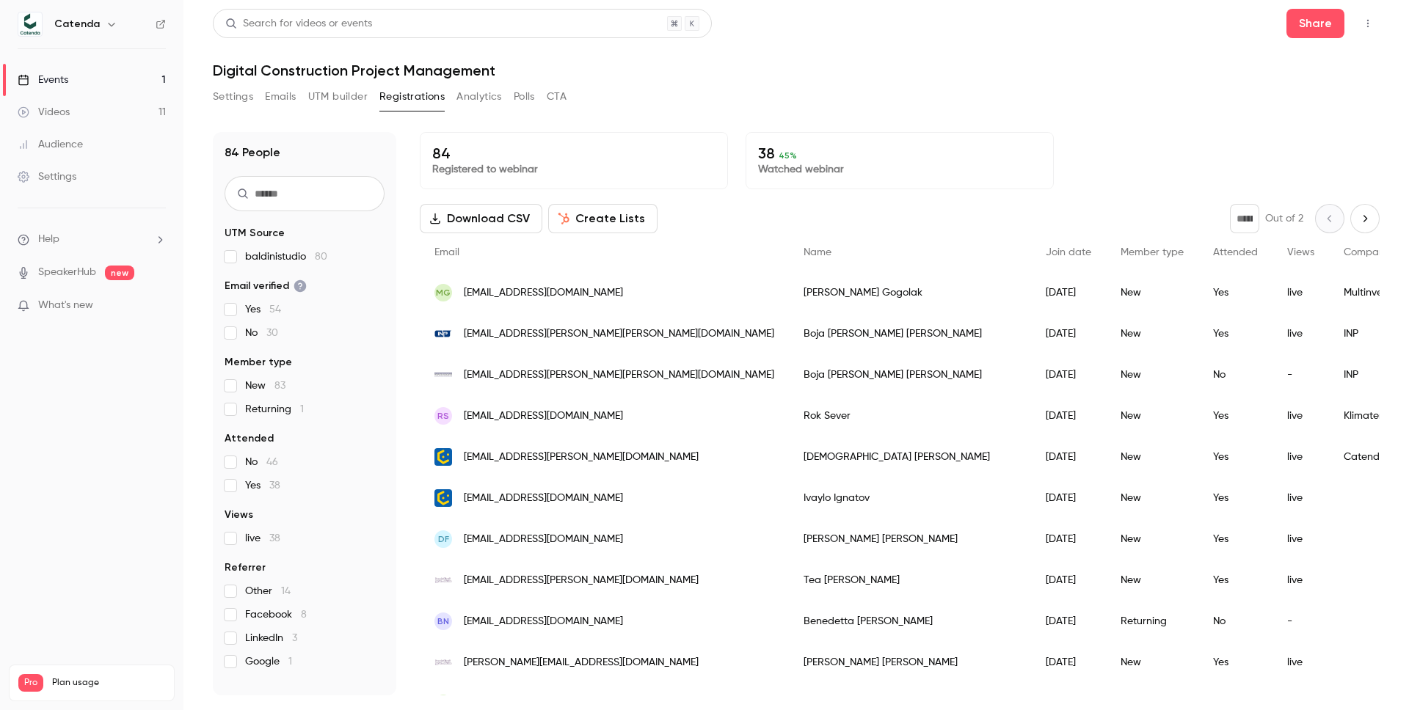
click at [748, 145] on div "38 45 % Watched webinar" at bounding box center [899, 160] width 308 height 57
click at [740, 145] on div "84 Registered to webinar 38 45 % Watched webinar" at bounding box center [900, 160] width 960 height 57
drag, startPoint x: 740, startPoint y: 145, endPoint x: 871, endPoint y: 158, distance: 132.0
click at [860, 158] on div "84 Registered to webinar 38 45 % Watched webinar" at bounding box center [900, 160] width 960 height 57
click at [758, 160] on p "38 45 %" at bounding box center [899, 154] width 283 height 18
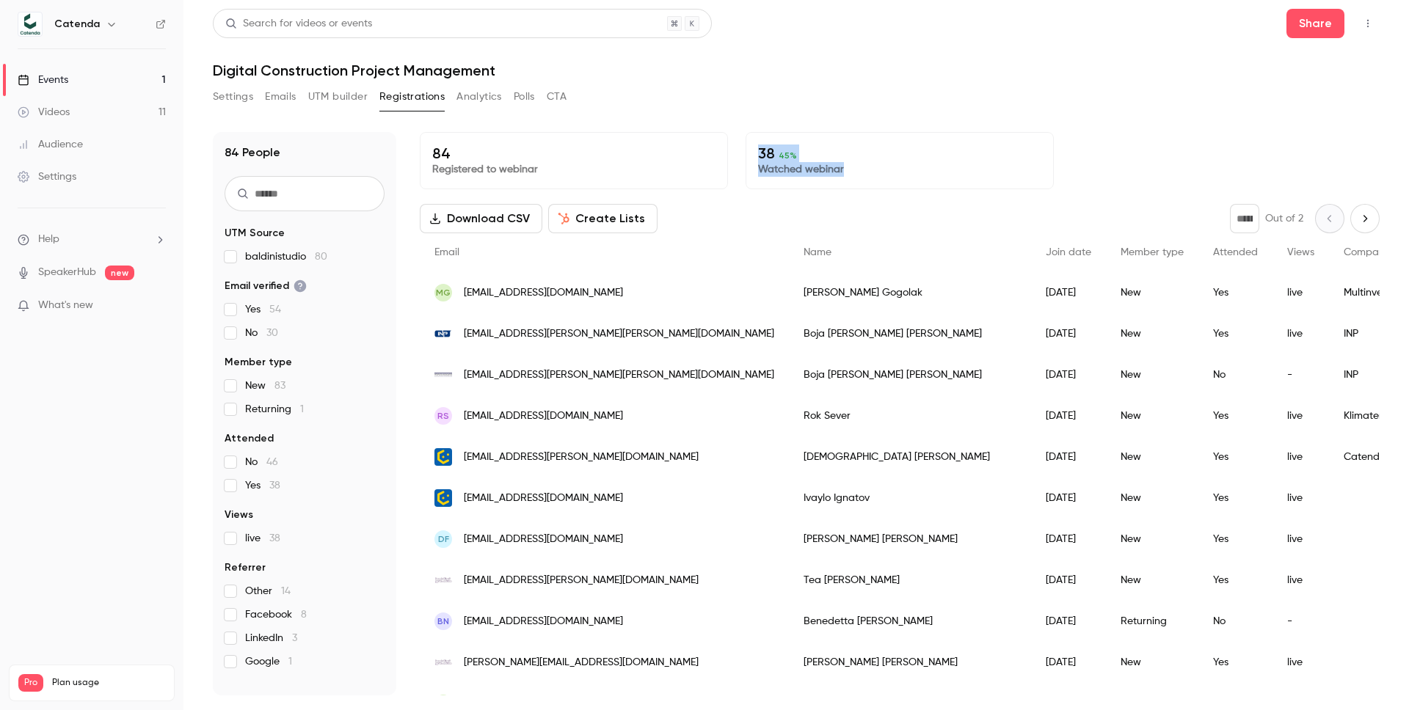
drag, startPoint x: 757, startPoint y: 160, endPoint x: 861, endPoint y: 171, distance: 104.0
click at [856, 170] on div "38 45 % Watched webinar" at bounding box center [899, 160] width 308 height 57
click at [861, 171] on p "Watched webinar" at bounding box center [899, 169] width 283 height 15
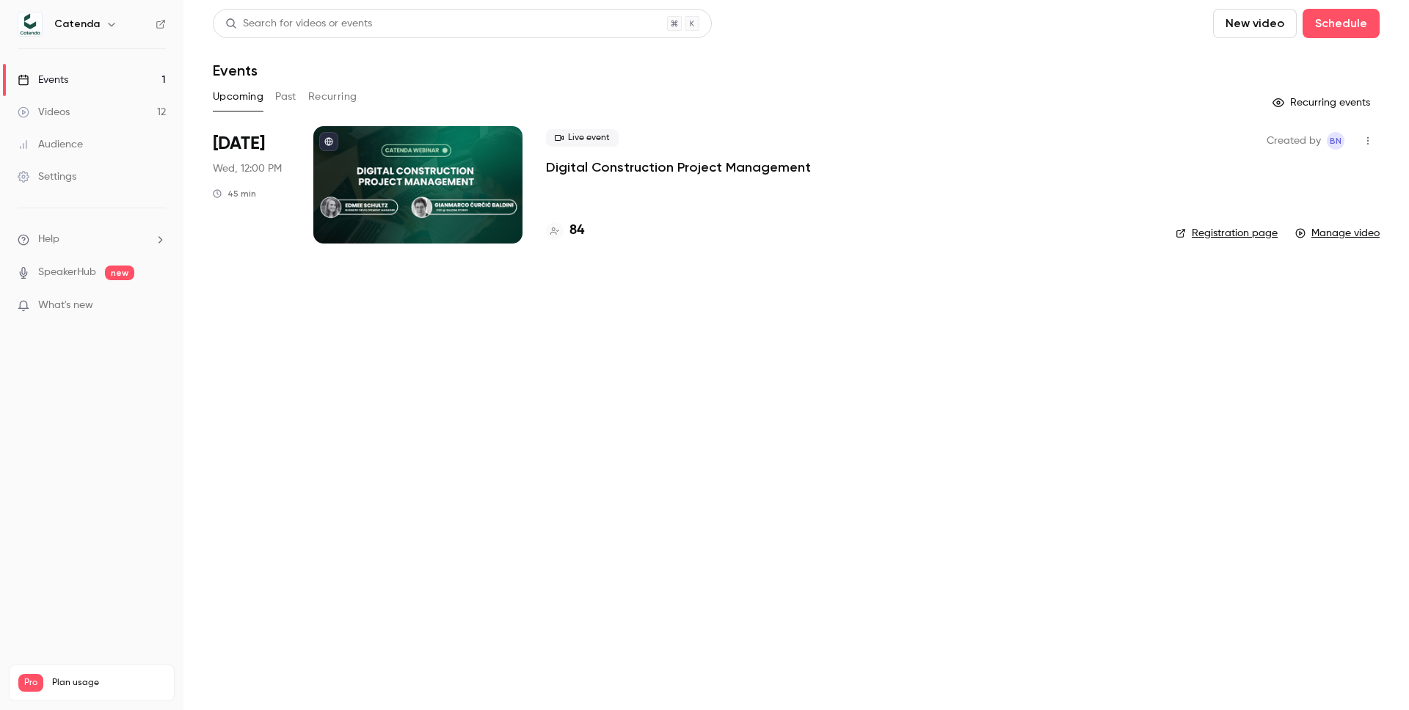
click at [588, 156] on div "Live event Digital Construction Project Management" at bounding box center [849, 152] width 606 height 47
click at [589, 168] on p "Digital Construction Project Management" at bounding box center [678, 167] width 265 height 18
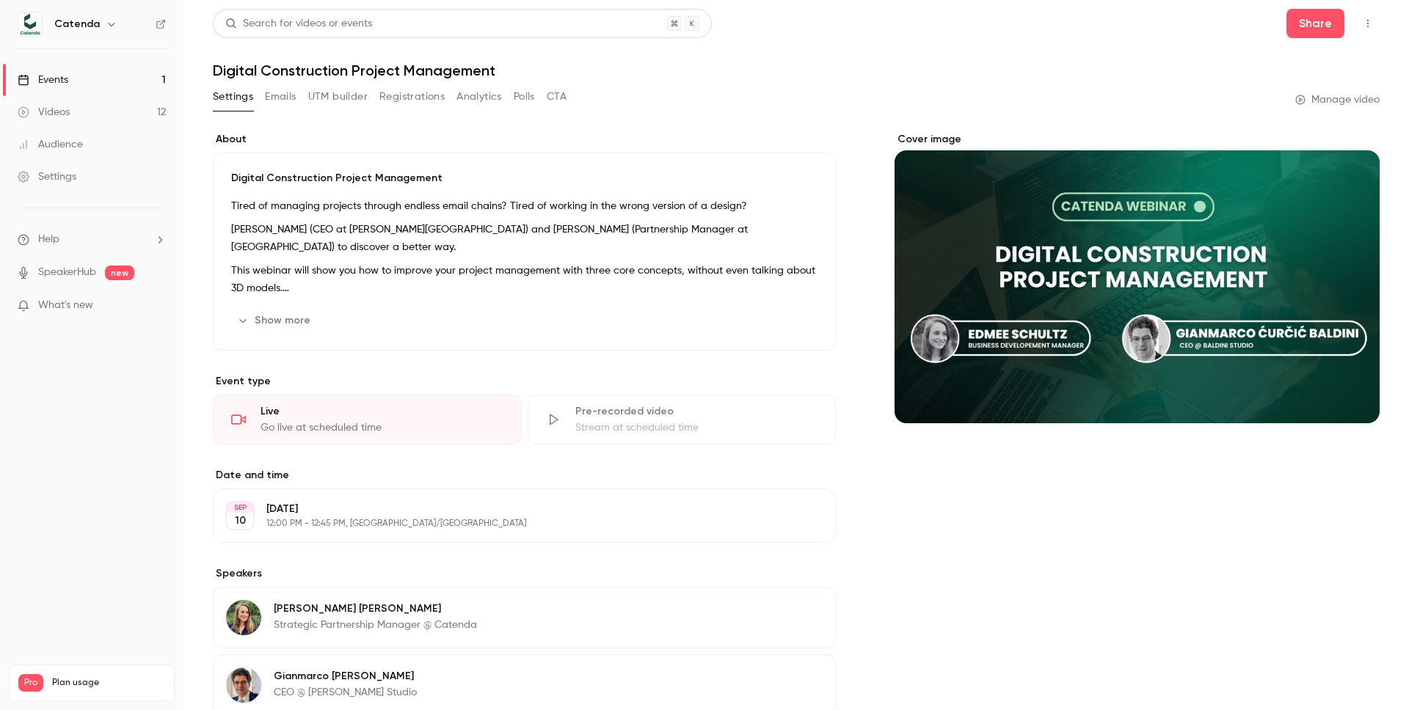
click at [700, 319] on div "Show more Edit" at bounding box center [524, 320] width 586 height 23
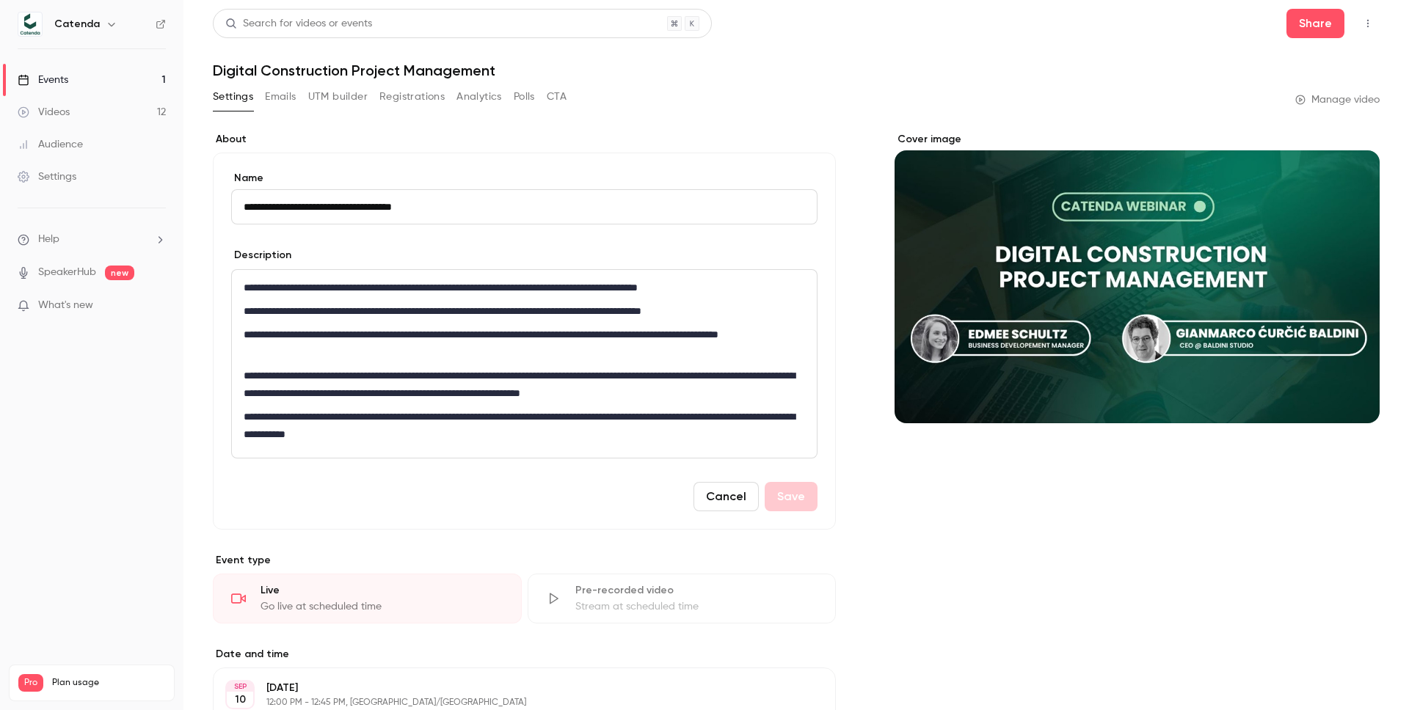
click at [726, 496] on button "Cancel" at bounding box center [725, 496] width 65 height 29
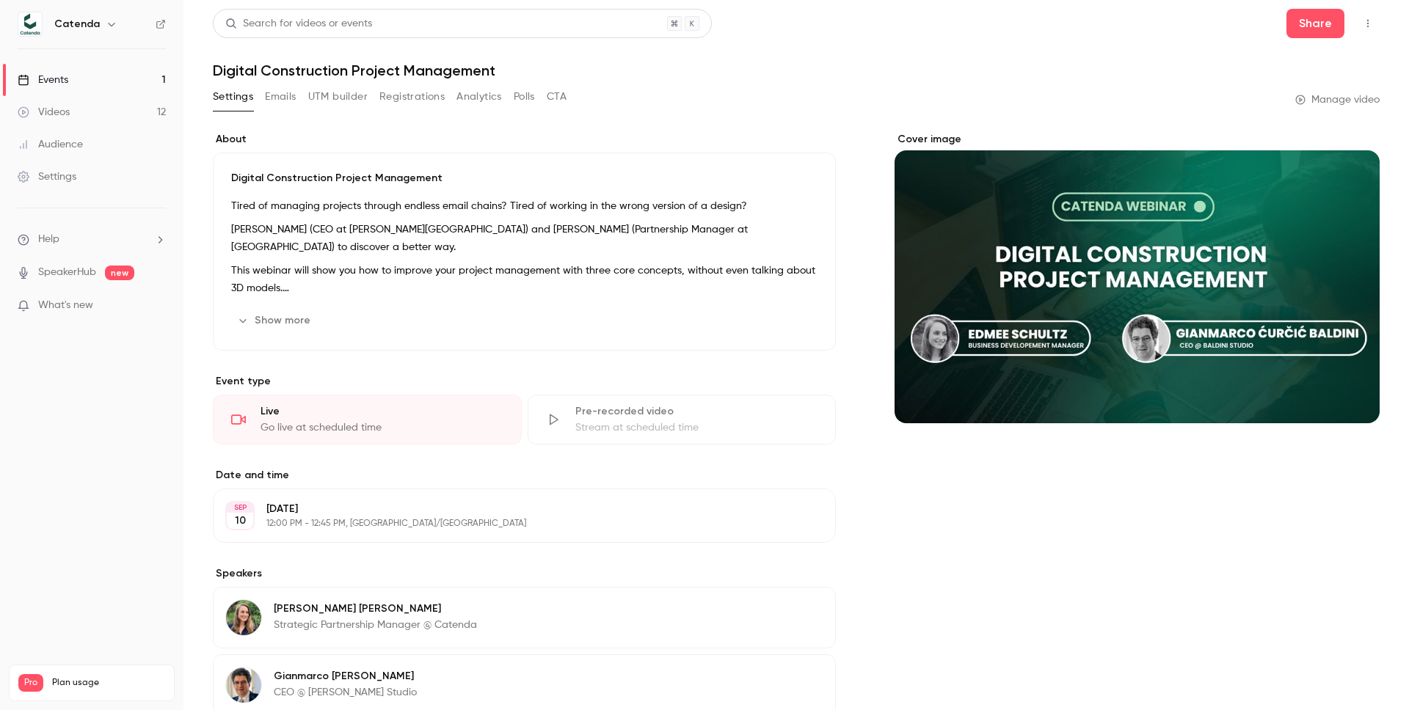
click at [859, 291] on div "About Digital Construction Project Management Tired of managing projects throug…" at bounding box center [796, 480] width 1167 height 697
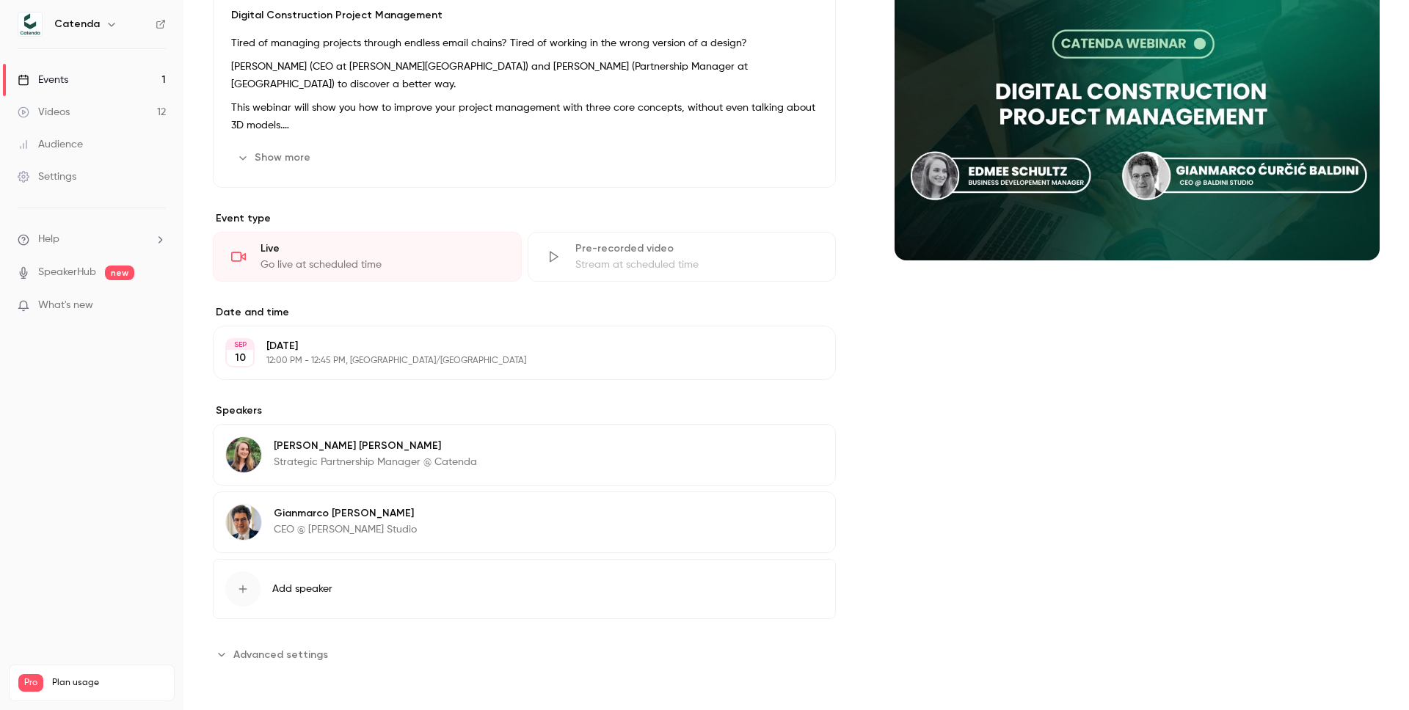
click at [61, 112] on div "Videos" at bounding box center [44, 112] width 52 height 15
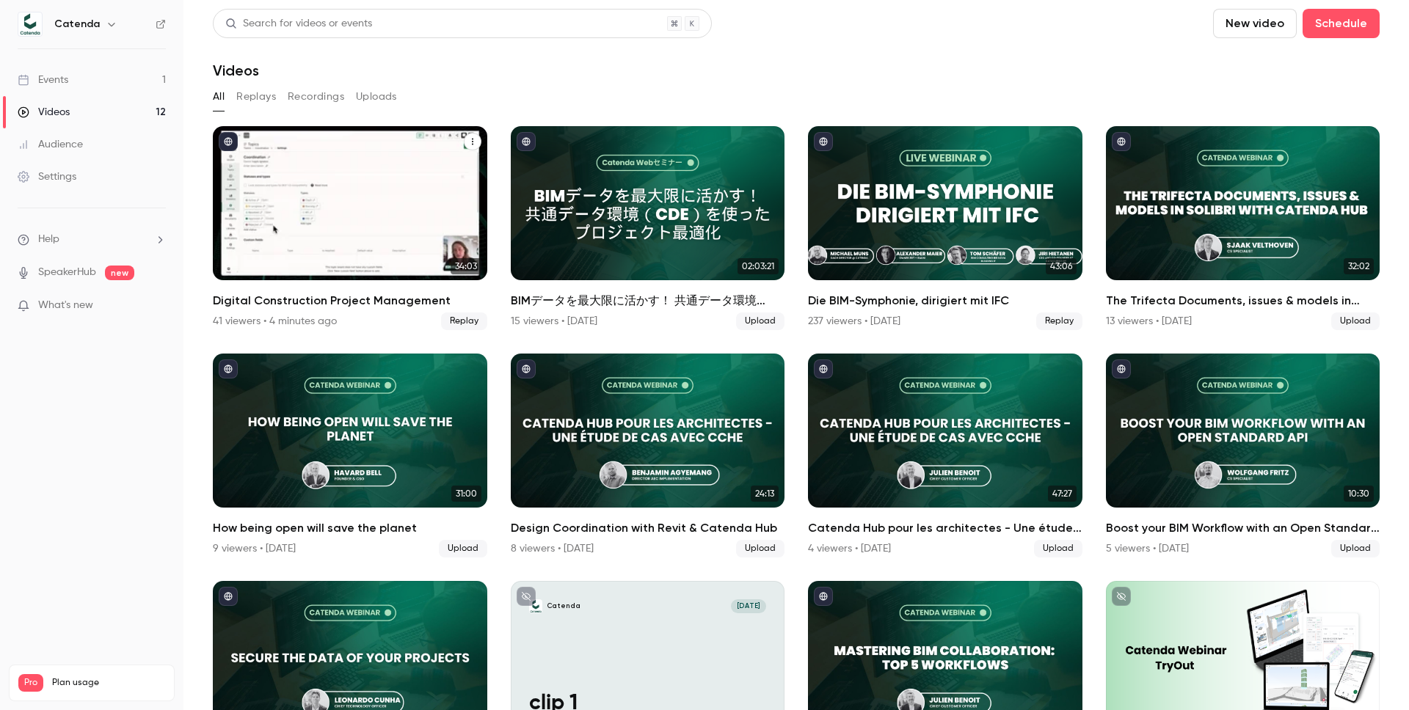
click at [445, 224] on div "Digital Construction Project Management" at bounding box center [350, 203] width 274 height 154
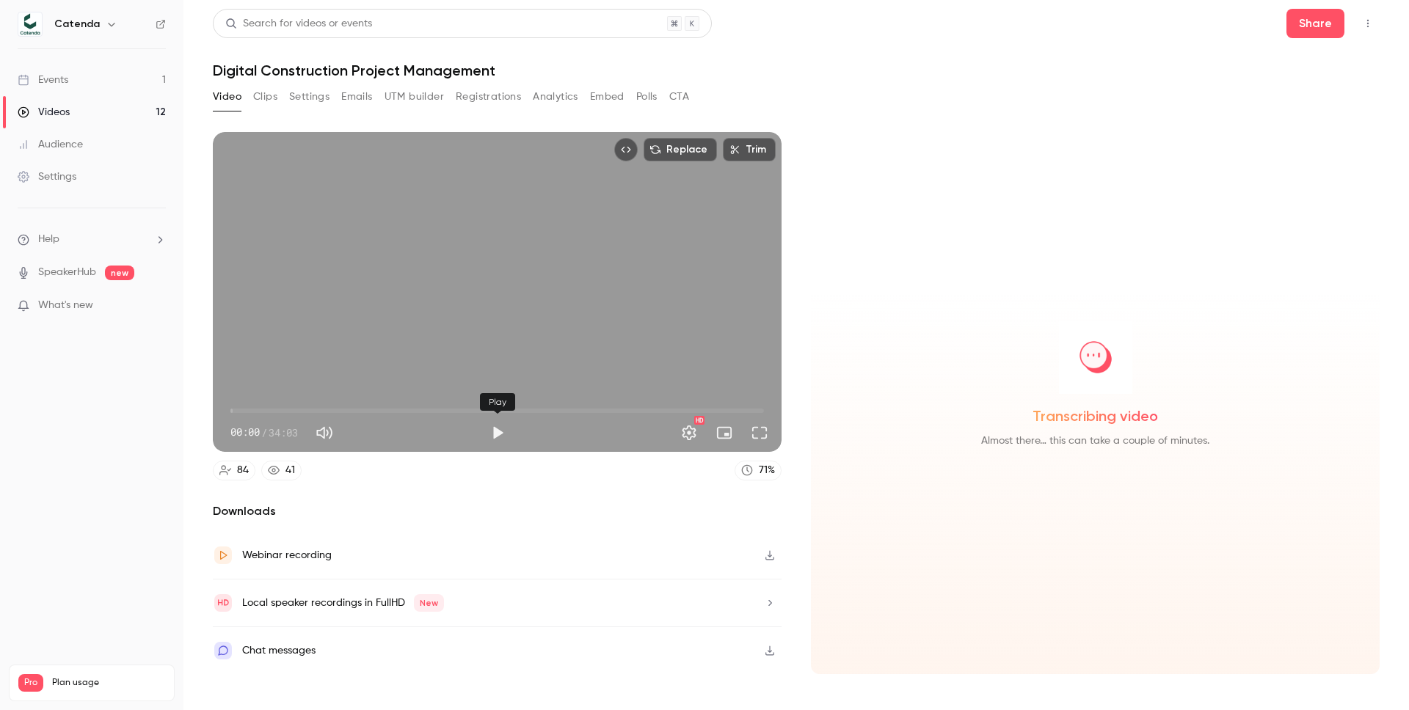
click at [492, 430] on button "Play" at bounding box center [497, 432] width 29 height 29
click at [279, 405] on span "00:02" at bounding box center [496, 410] width 533 height 23
click at [341, 408] on span "07:04" at bounding box center [496, 410] width 533 height 23
click at [433, 417] on span "12:55" at bounding box center [496, 410] width 533 height 23
click at [387, 409] on span "09:58" at bounding box center [496, 410] width 533 height 23
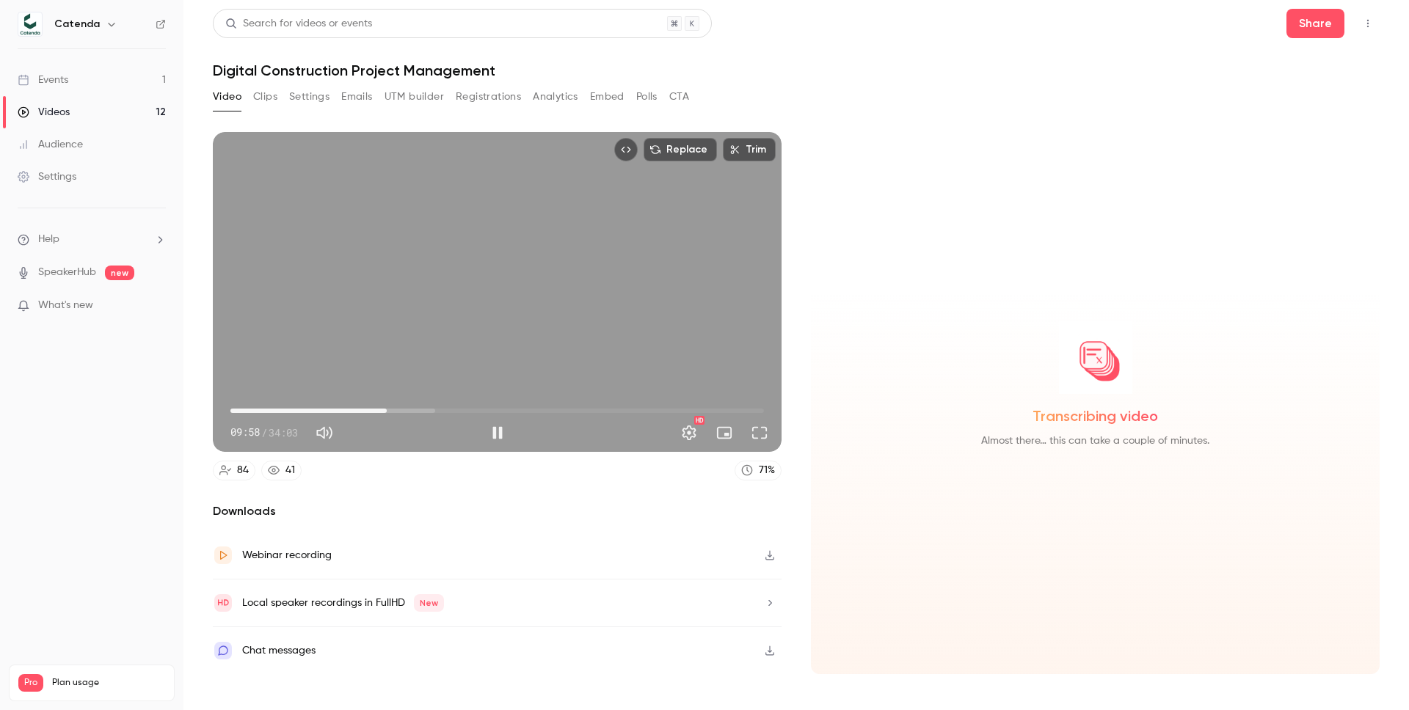
click at [522, 404] on span "09:58" at bounding box center [496, 410] width 533 height 23
click at [582, 414] on span "22:26" at bounding box center [496, 410] width 533 height 23
click at [486, 425] on button "Pause" at bounding box center [497, 432] width 29 height 29
click at [941, 495] on div "Transcribing video Almost there… this can take a couple of minutes." at bounding box center [1095, 403] width 569 height 542
click at [193, 354] on main "Search for videos or events Share Digital Construction Project Management Video…" at bounding box center [795, 355] width 1225 height 710
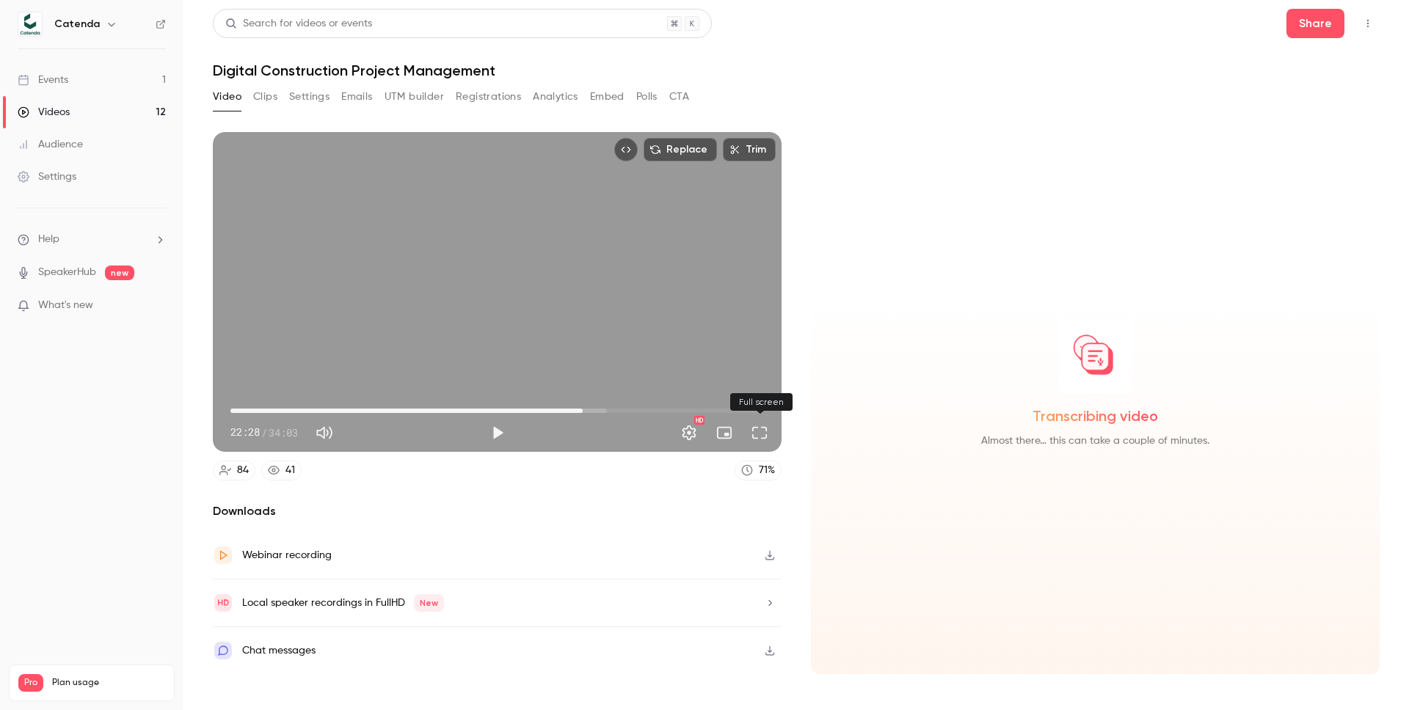
click at [758, 430] on button "Full screen" at bounding box center [759, 432] width 29 height 29
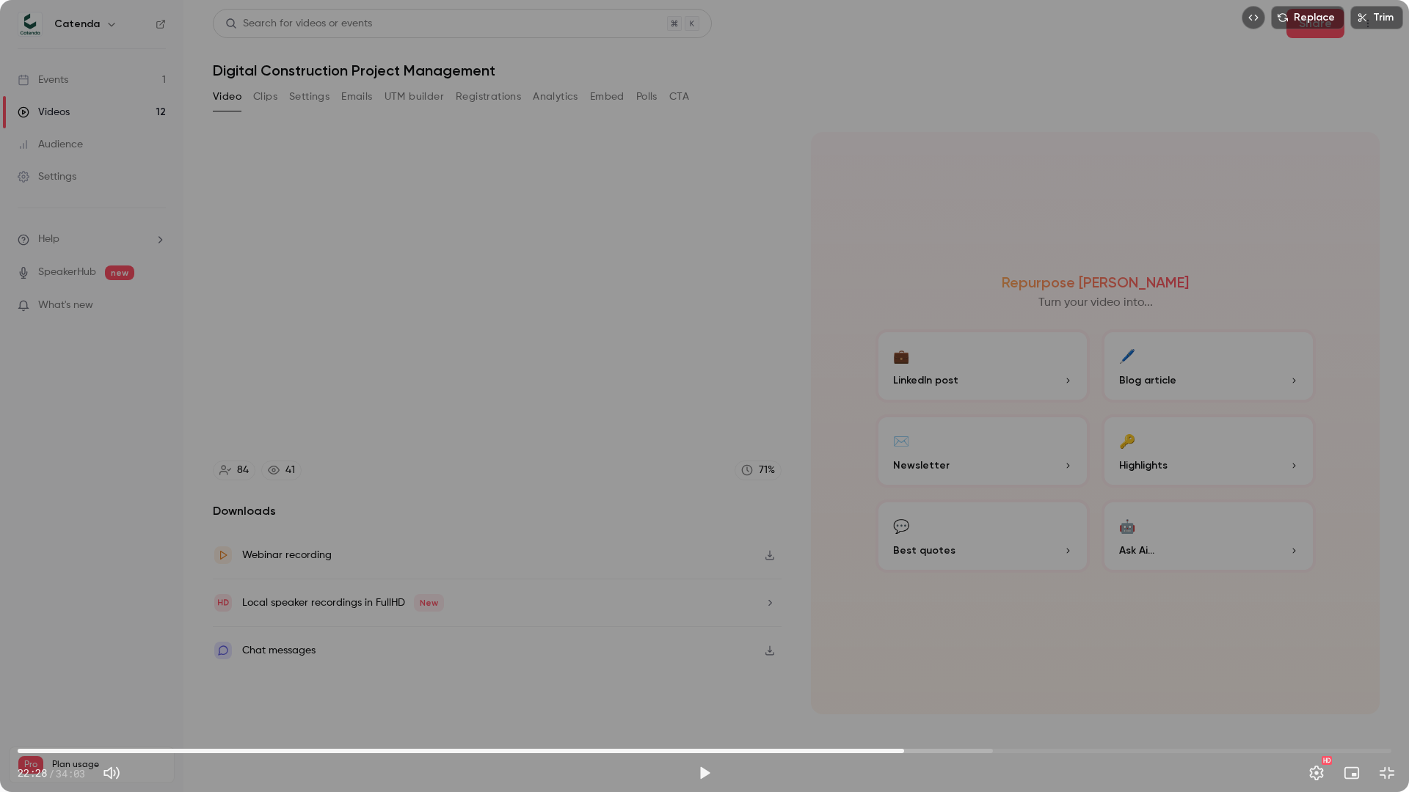
click at [904, 709] on span "21:58" at bounding box center [705, 751] width 1374 height 23
click at [699, 709] on button "Play" at bounding box center [704, 773] width 29 height 29
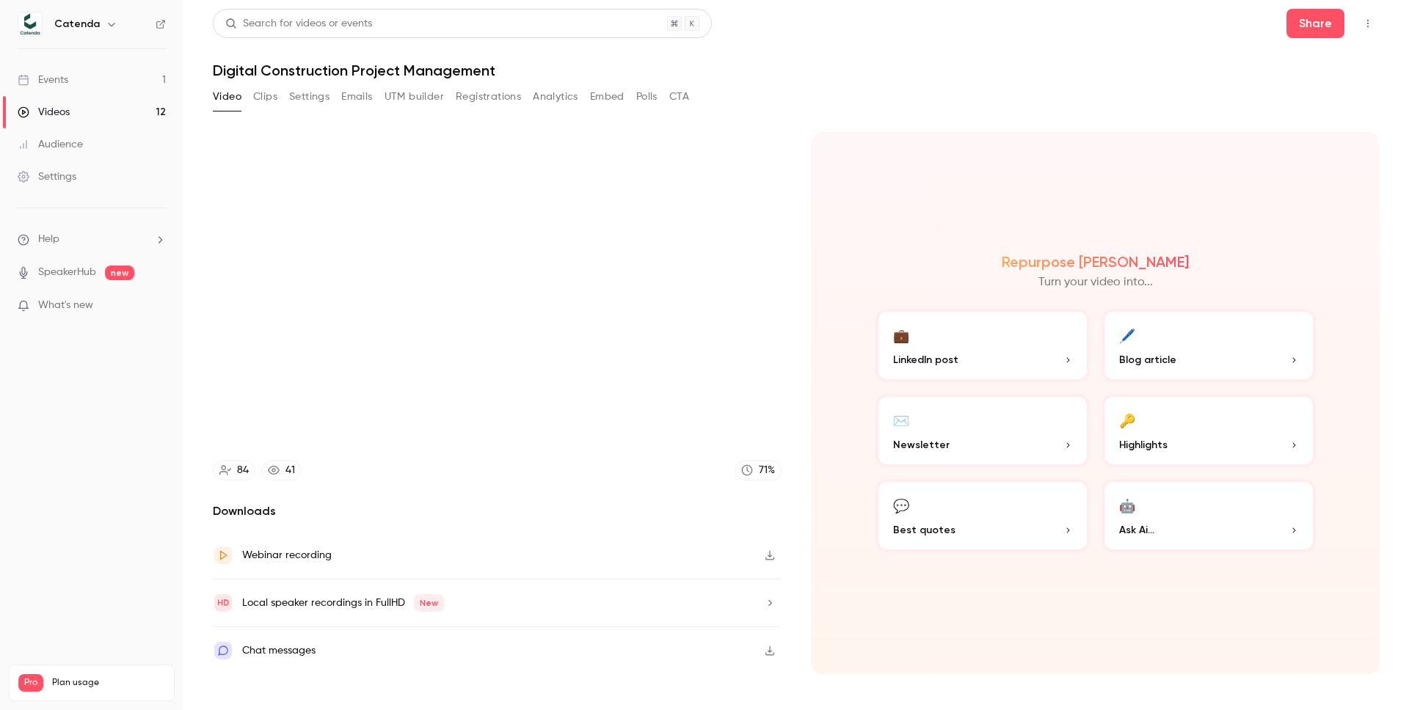
type input "******"
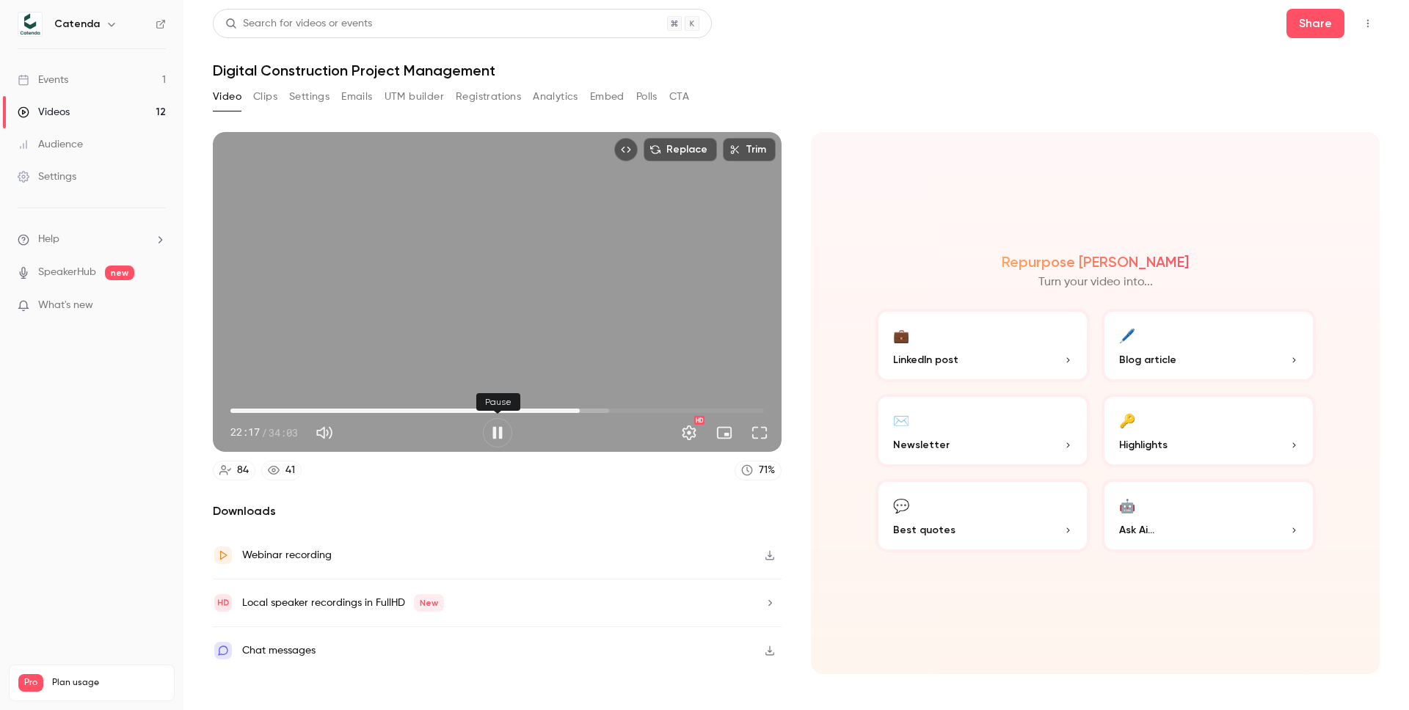
click at [504, 430] on button "Pause" at bounding box center [497, 432] width 29 height 29
click at [148, 398] on nav "Catenda Events 1 Videos 12 Audience Settings Help SpeakerHub new What's new Pro…" at bounding box center [91, 355] width 183 height 710
click at [547, 406] on span "20:14" at bounding box center [496, 410] width 533 height 23
click at [480, 438] on div "20:14 / 34:03" at bounding box center [356, 432] width 252 height 23
click at [497, 431] on button "Play" at bounding box center [497, 432] width 29 height 29
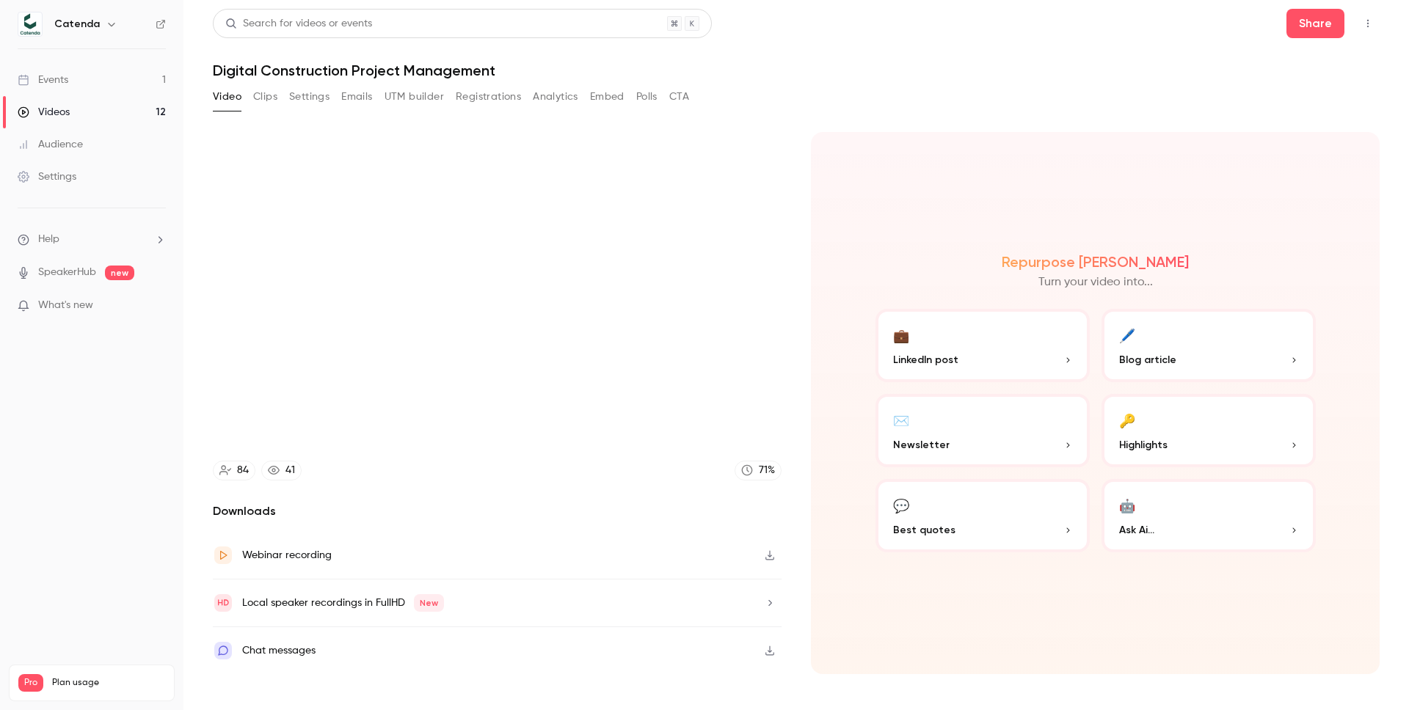
type input "******"
click at [481, 93] on button "Registrations" at bounding box center [488, 96] width 65 height 23
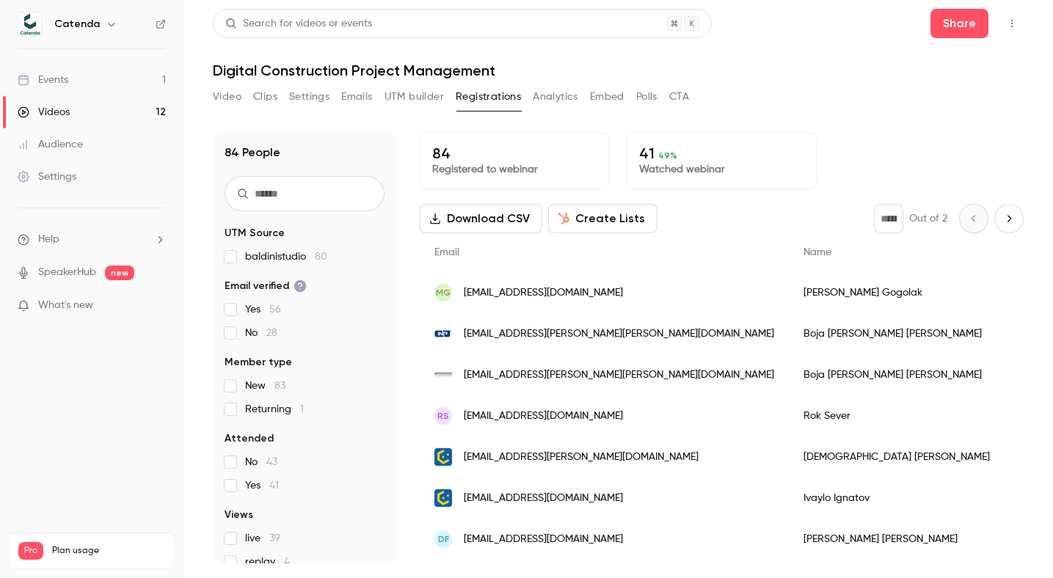
click at [770, 67] on h1 "Digital Construction Project Management" at bounding box center [618, 71] width 811 height 18
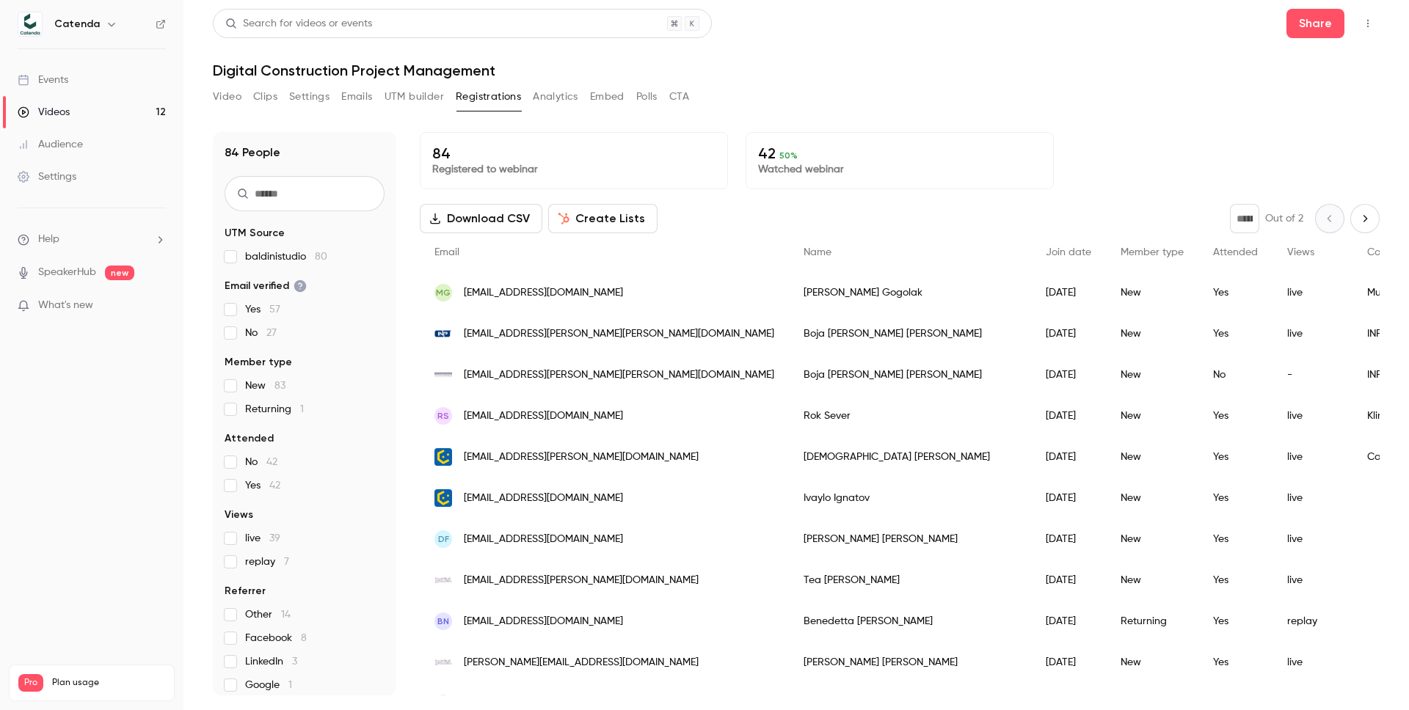
click at [787, 106] on div "Video Clips Settings Emails UTM builder Registrations Analytics Embed Polls CTA" at bounding box center [796, 99] width 1167 height 29
